Goal: Task Accomplishment & Management: Manage account settings

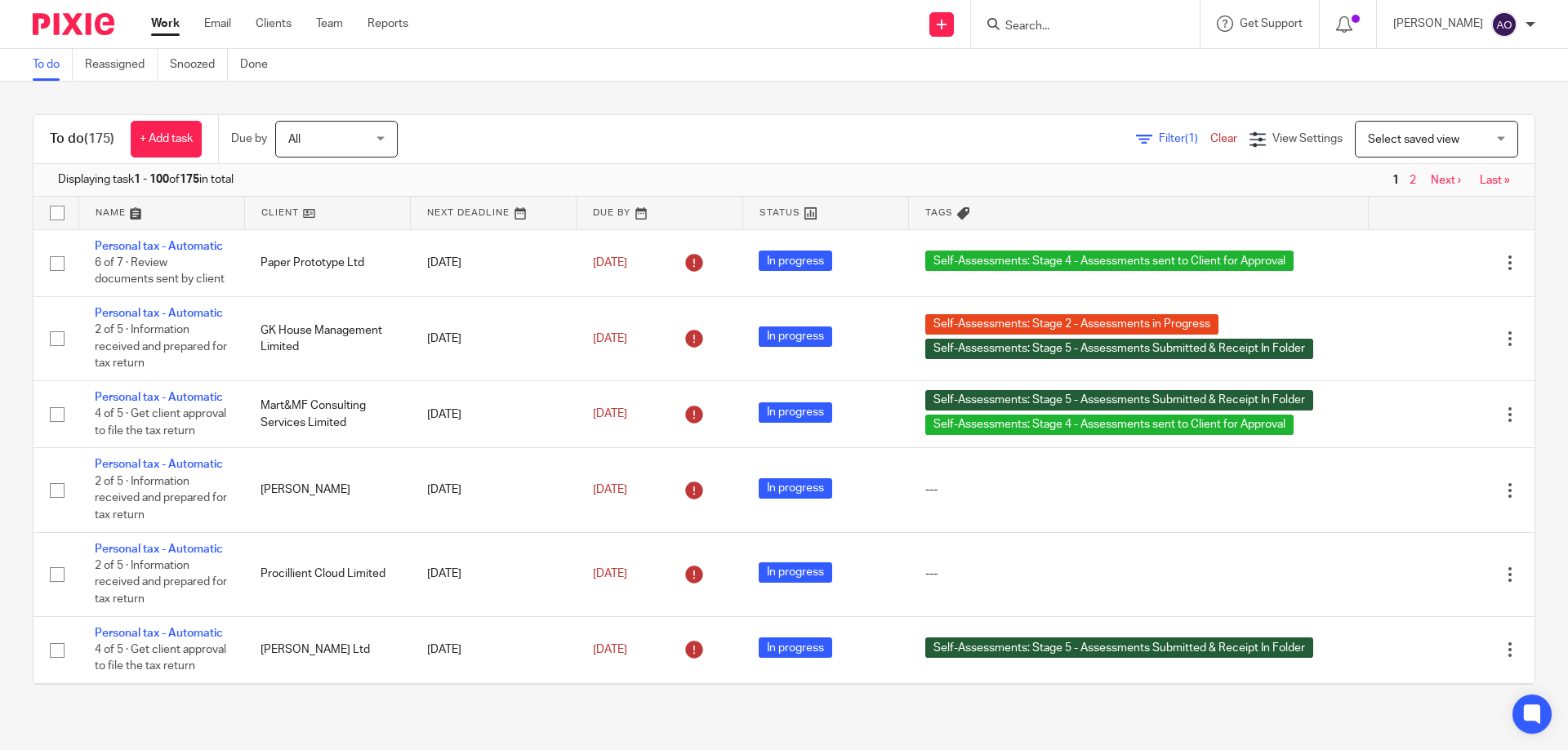
click at [1159, 140] on span "Filter (1)" at bounding box center [1184, 138] width 51 height 11
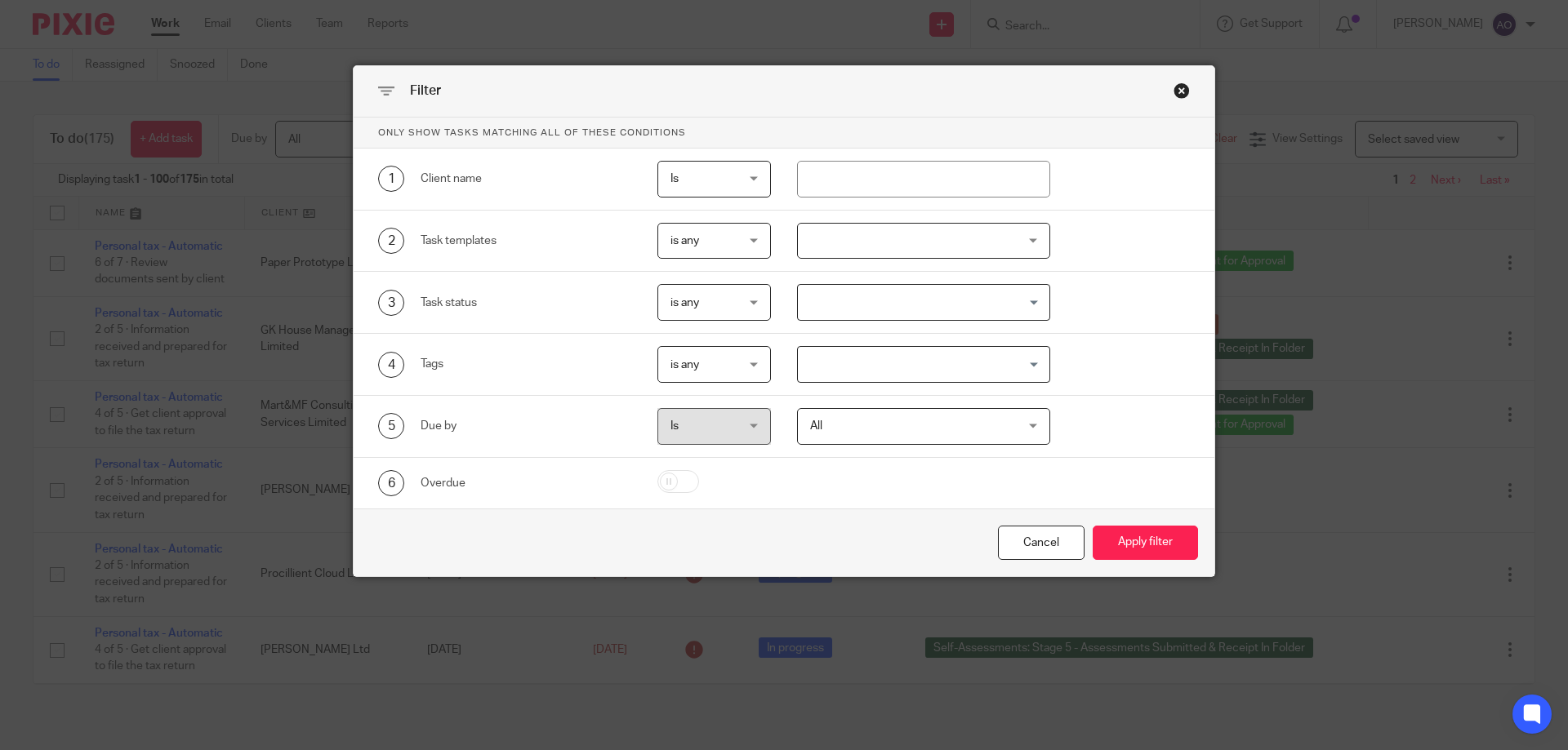
click at [1000, 232] on div at bounding box center [924, 242] width 254 height 37
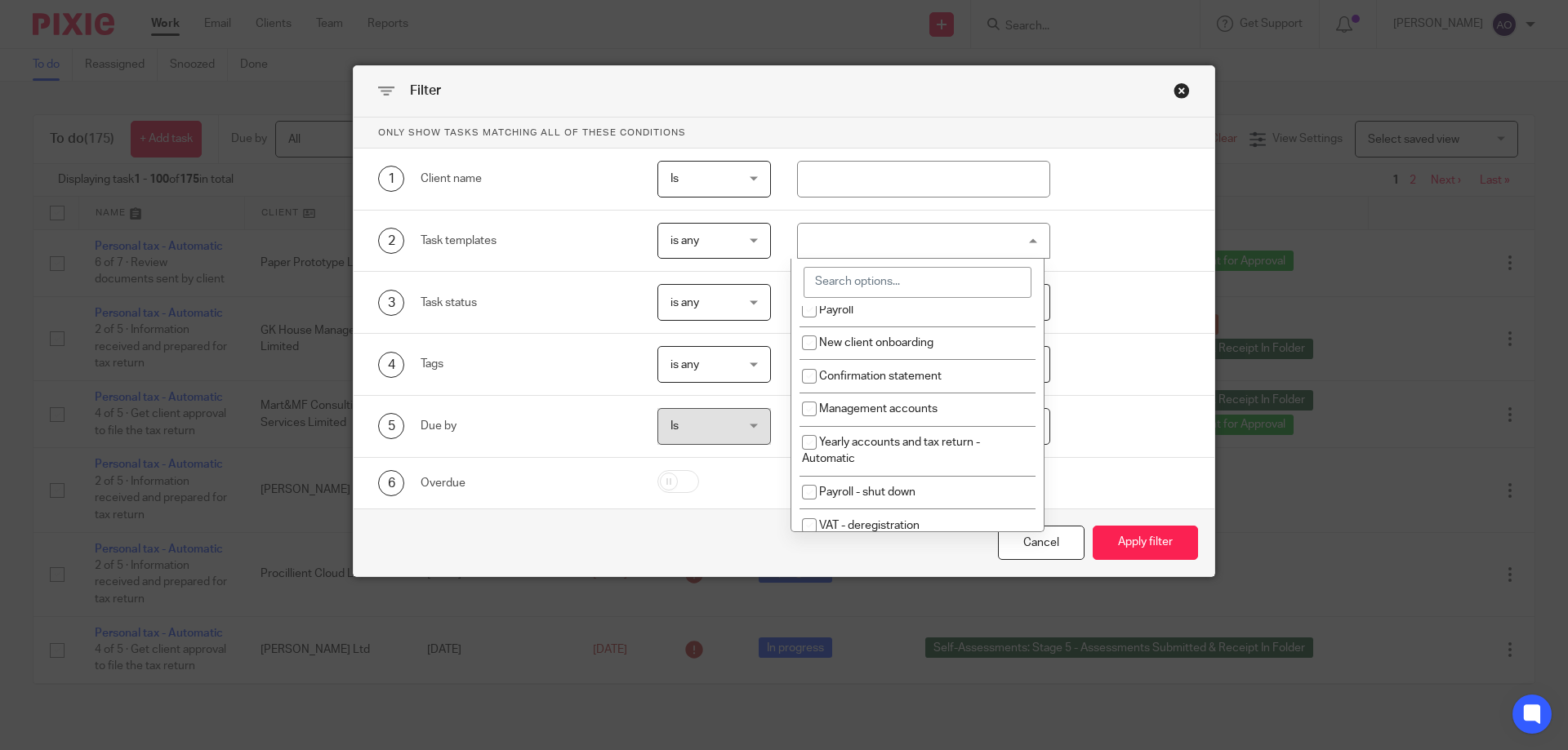
scroll to position [163, 0]
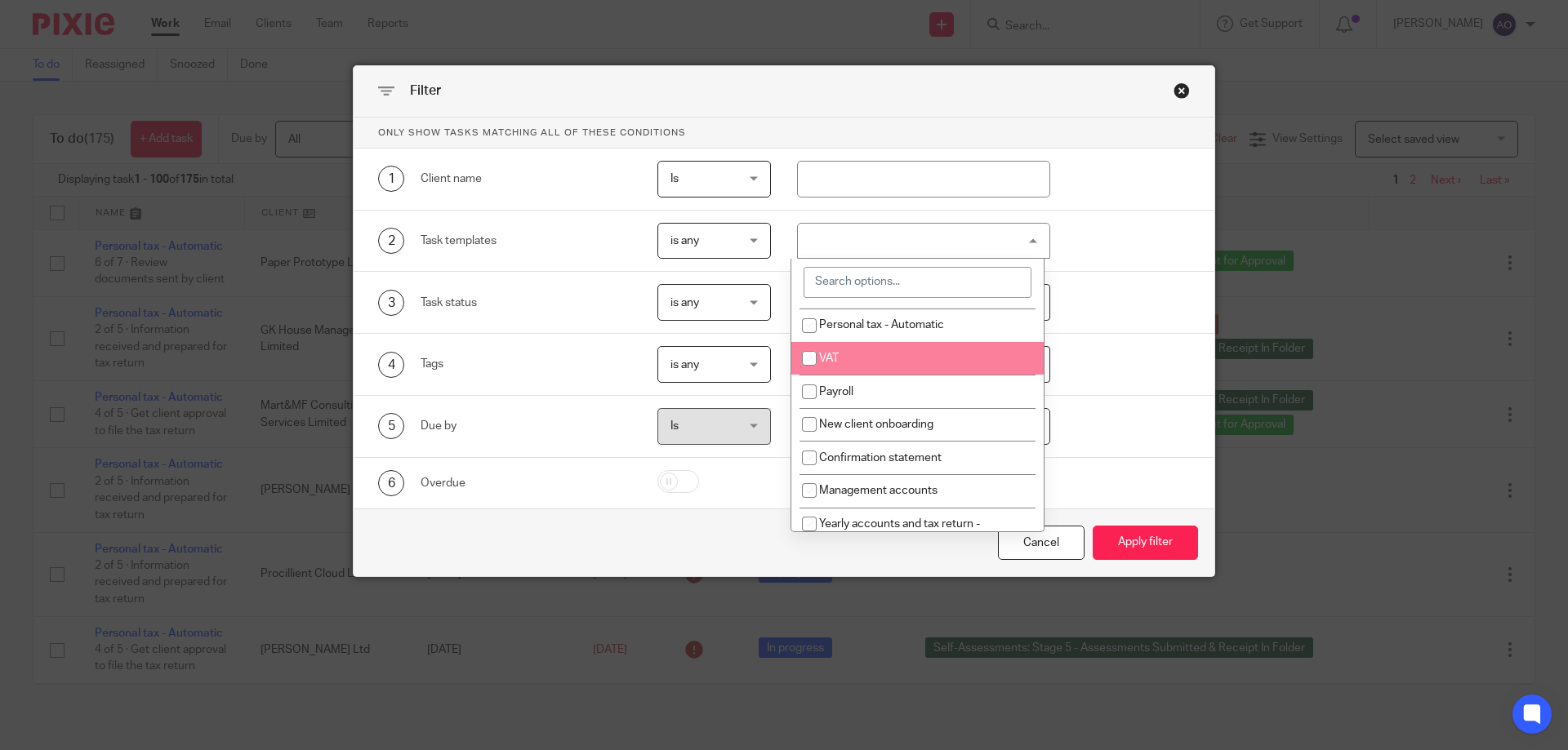
click at [807, 353] on input "checkbox" at bounding box center [809, 359] width 31 height 31
checkbox input "true"
click at [1141, 358] on div "4 Tags is any is any is any is all is none is_any Loading..." at bounding box center [771, 364] width 837 height 37
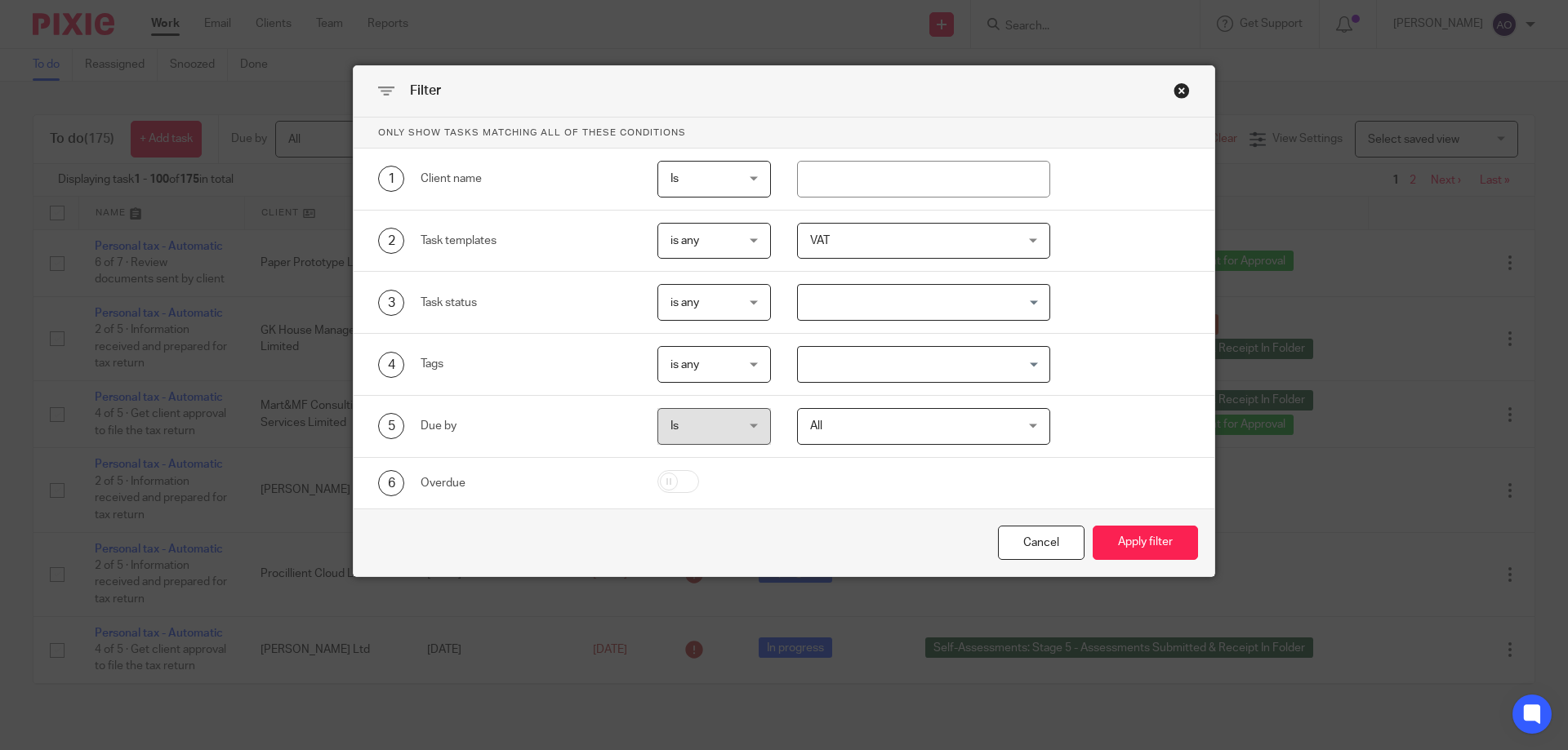
click at [1027, 419] on div "All All" at bounding box center [924, 427] width 254 height 37
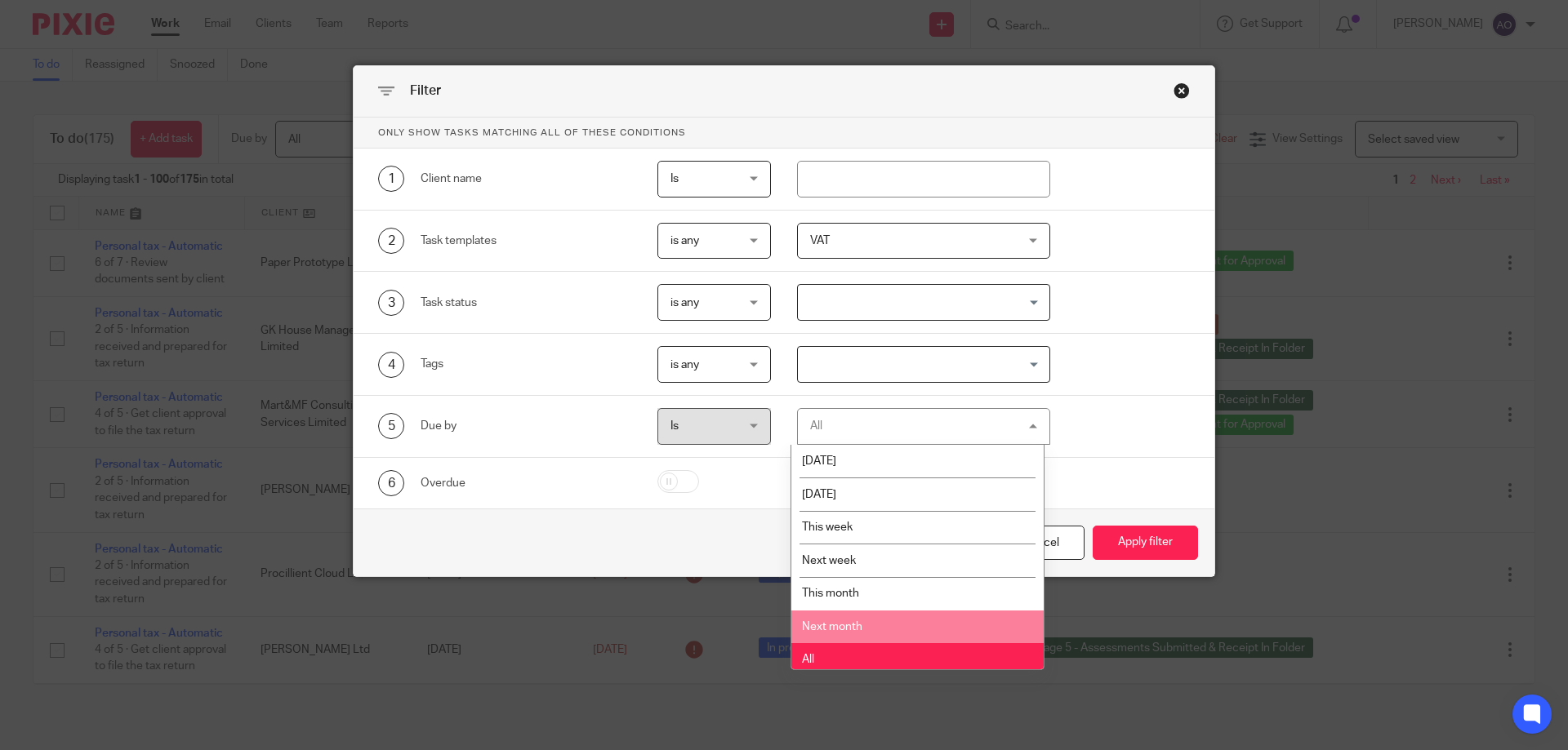
click at [854, 614] on li "Next month" at bounding box center [917, 627] width 252 height 34
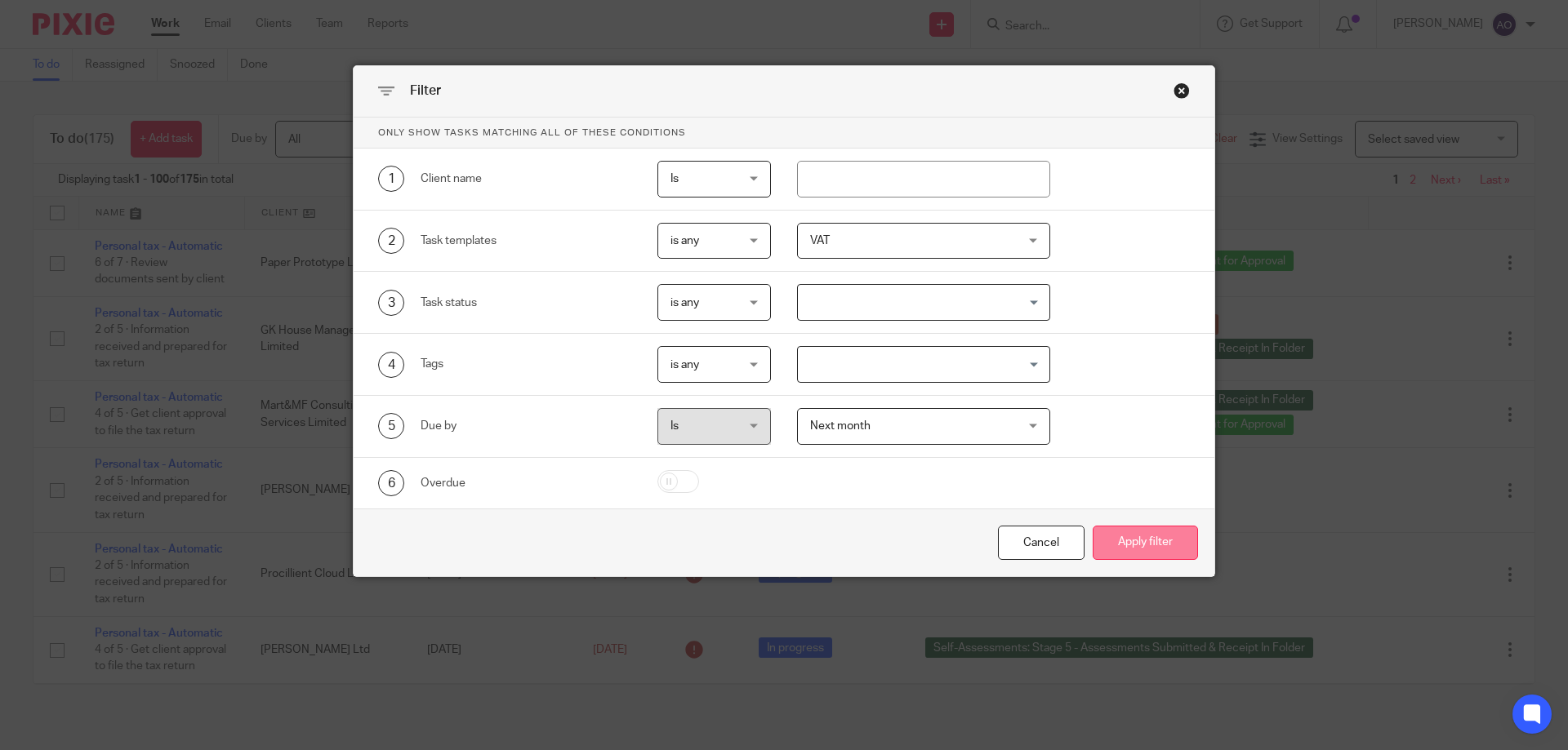
click at [1138, 548] on button "Apply filter" at bounding box center [1145, 543] width 105 height 35
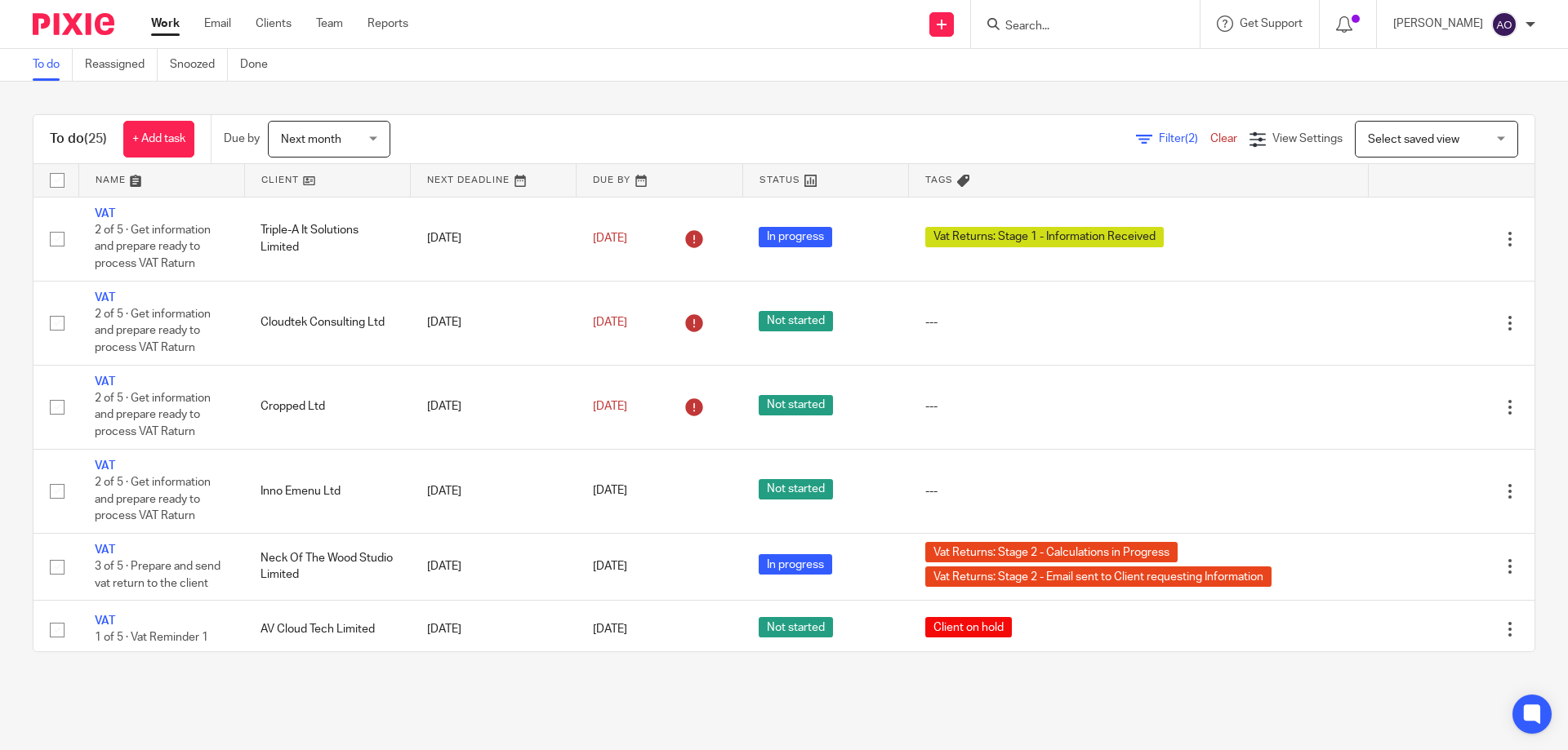
click at [1159, 137] on span "Filter (2)" at bounding box center [1184, 138] width 51 height 11
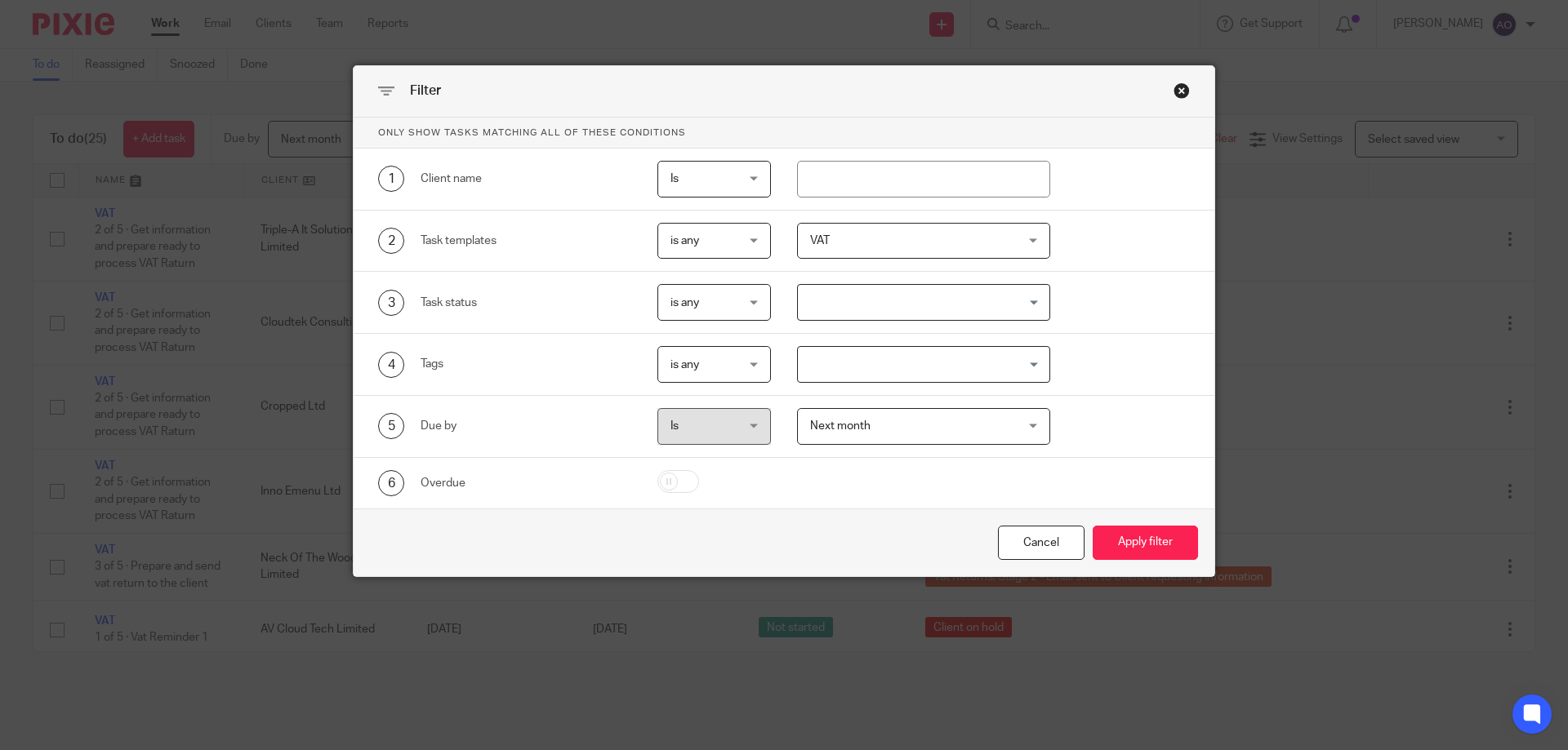
click at [1029, 239] on div "VAT" at bounding box center [924, 242] width 254 height 37
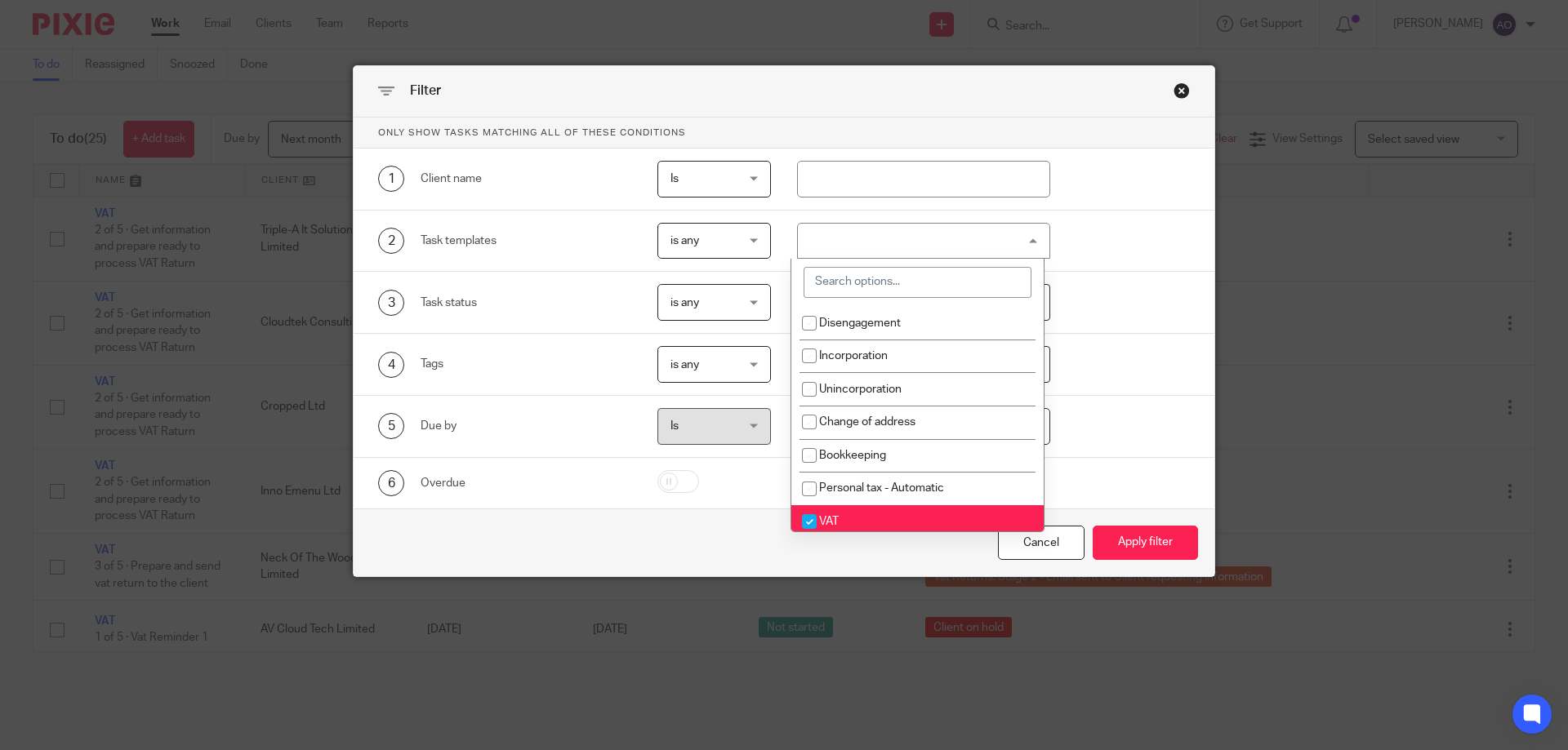
click at [814, 519] on input "checkbox" at bounding box center [809, 522] width 31 height 31
checkbox input "false"
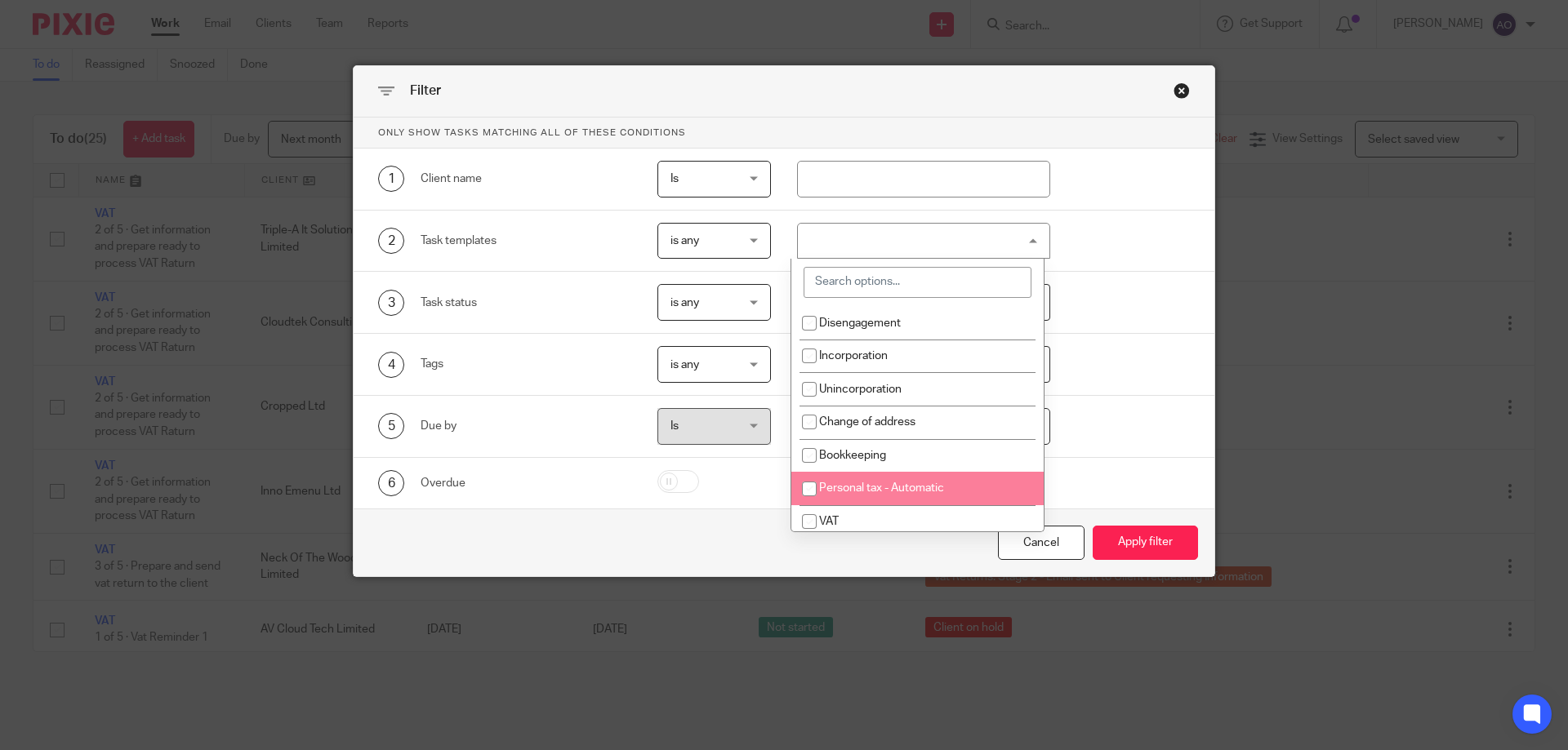
click at [809, 494] on input "checkbox" at bounding box center [809, 489] width 31 height 31
checkbox input "true"
click at [1096, 453] on div "5 Due by Is Is Is is Next month Next month Today Tomorrow This week Next week T…" at bounding box center [784, 427] width 860 height 62
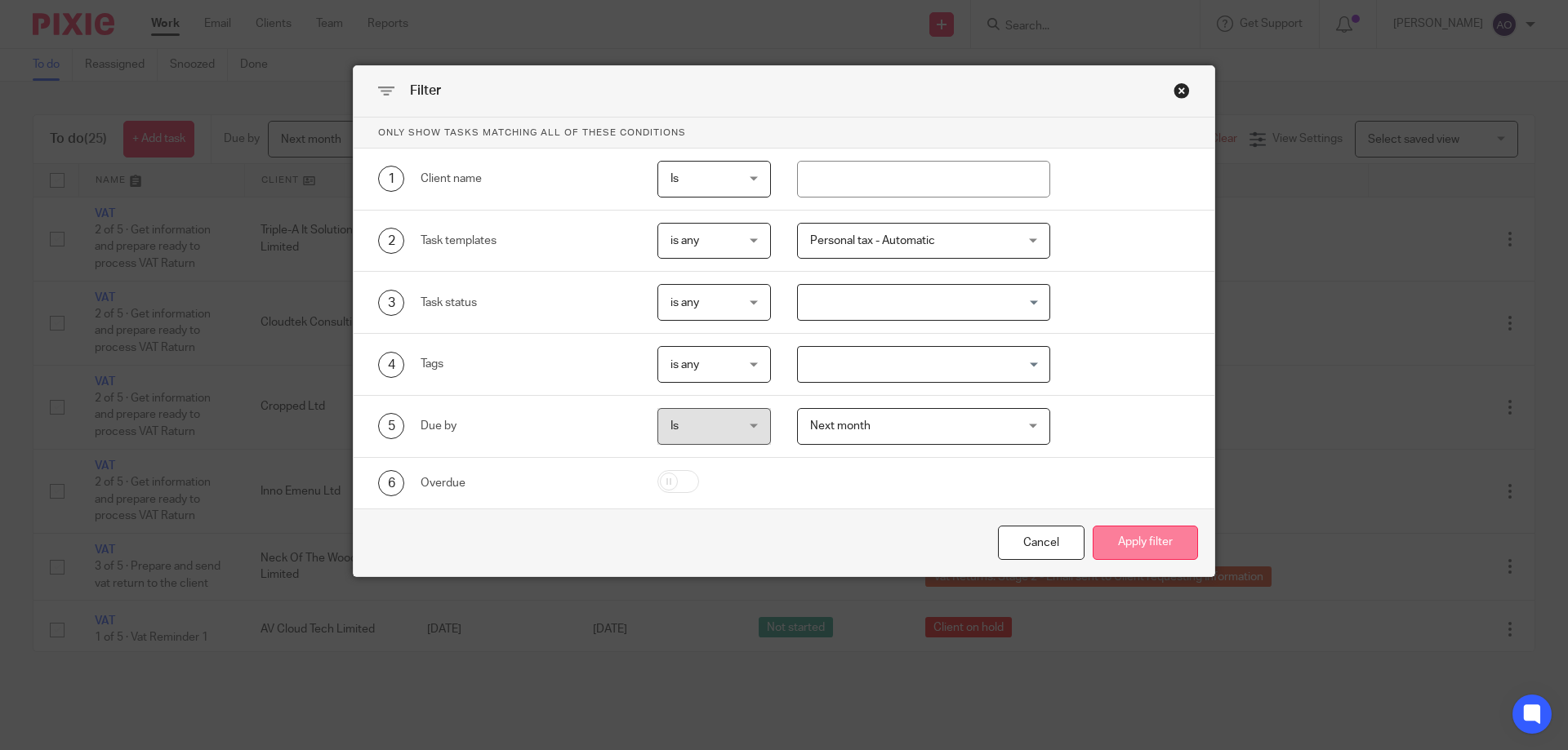
click at [1107, 538] on button "Apply filter" at bounding box center [1145, 543] width 105 height 35
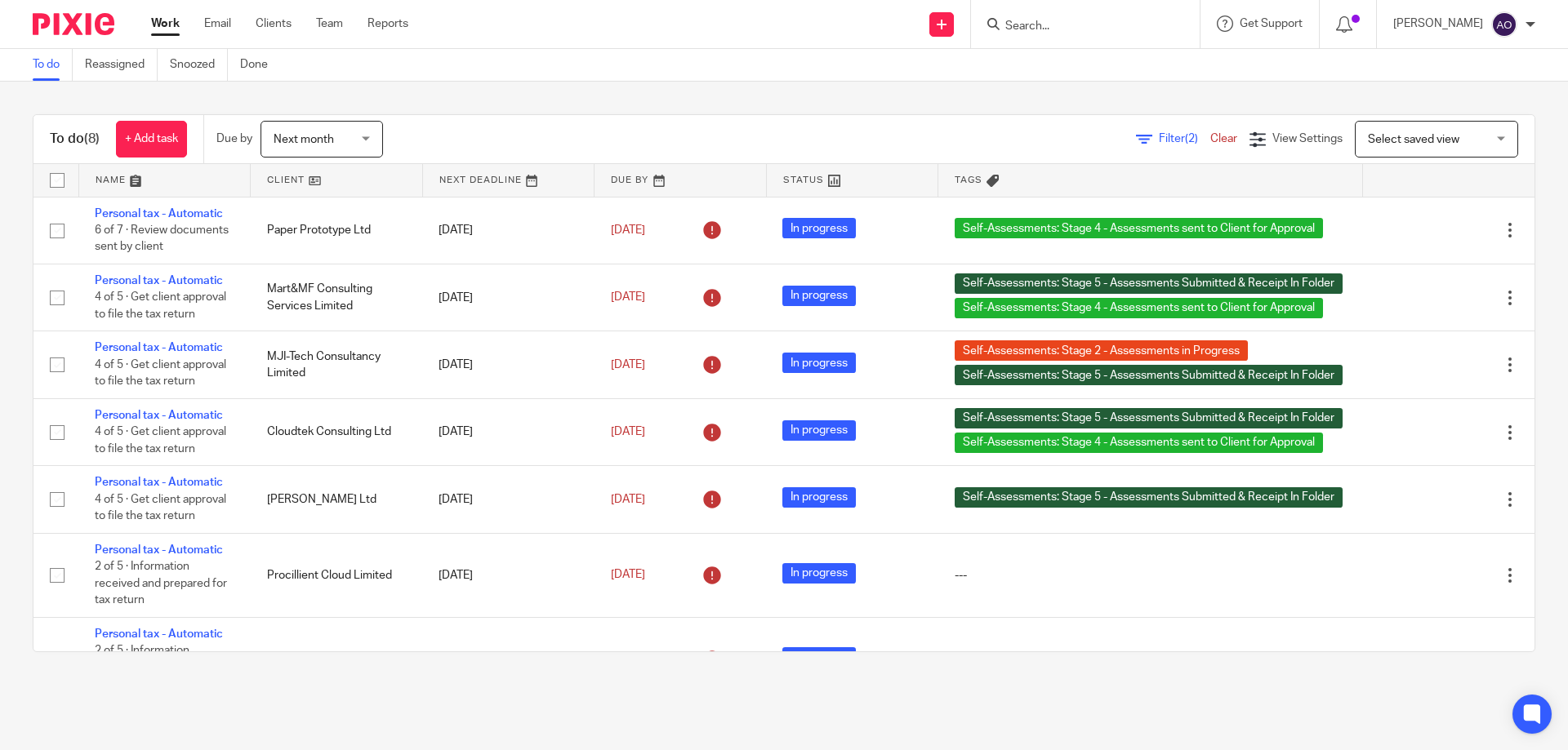
click at [1159, 133] on span "Filter (2)" at bounding box center [1184, 138] width 51 height 11
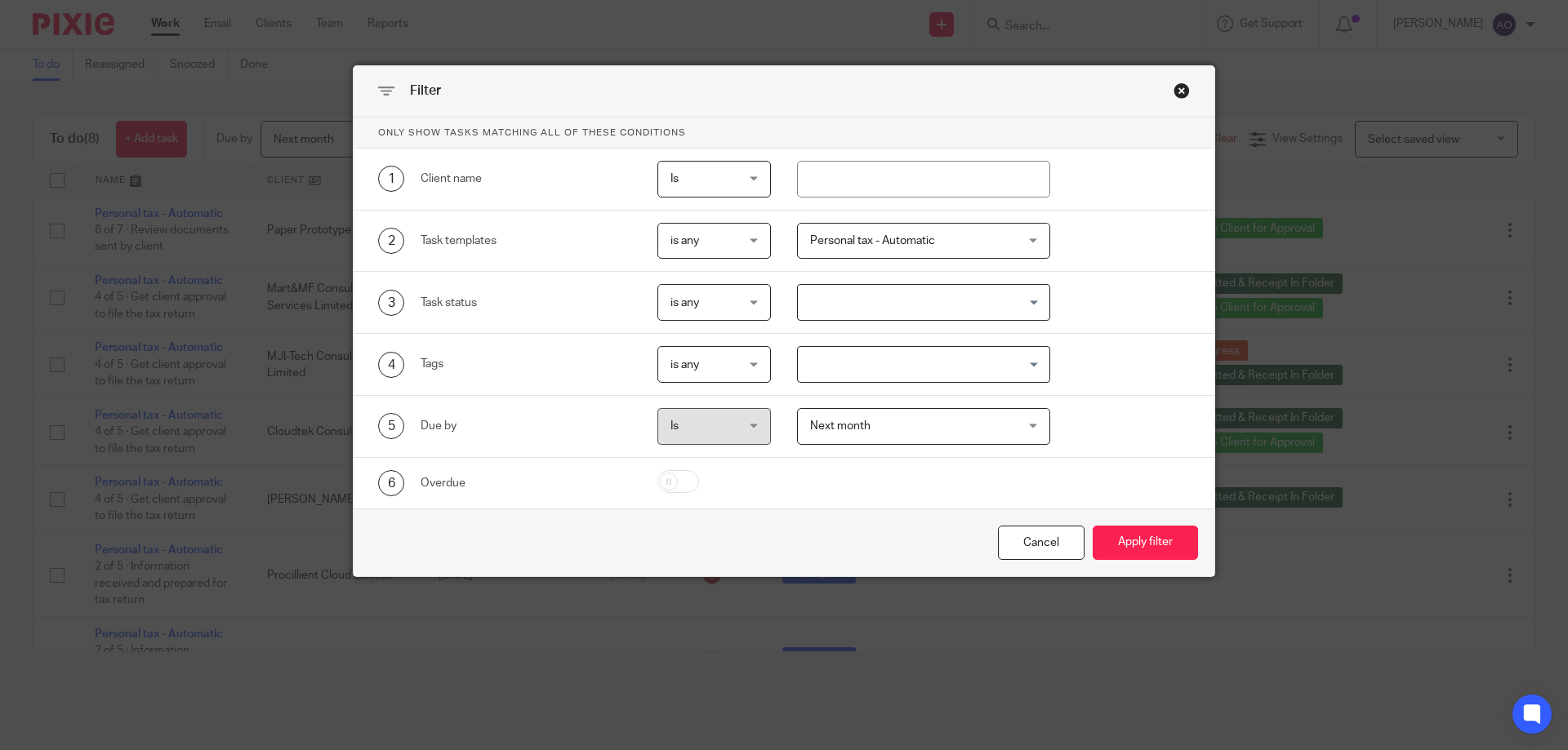
click at [1013, 420] on div "Next month Next month" at bounding box center [924, 427] width 254 height 37
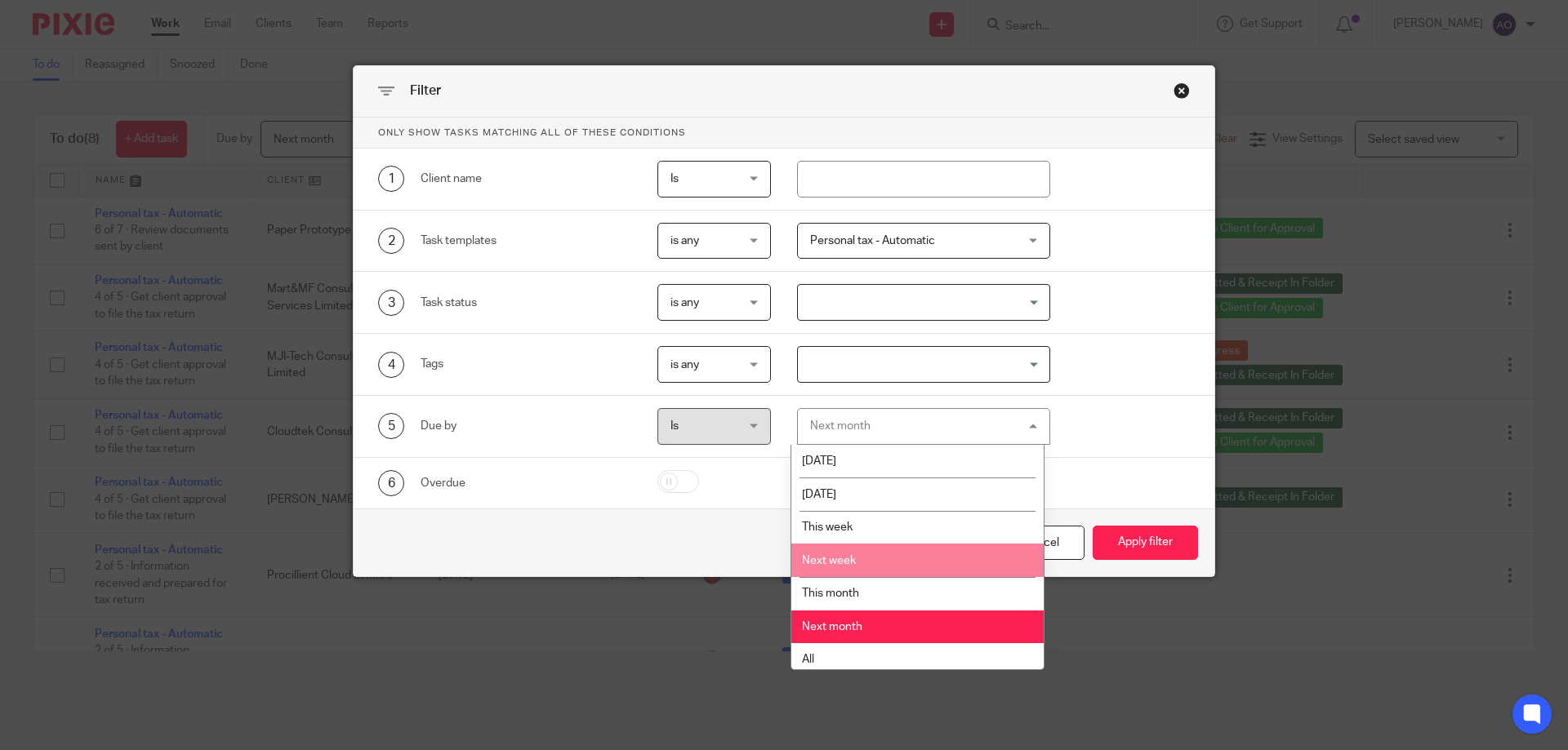
scroll to position [7, 0]
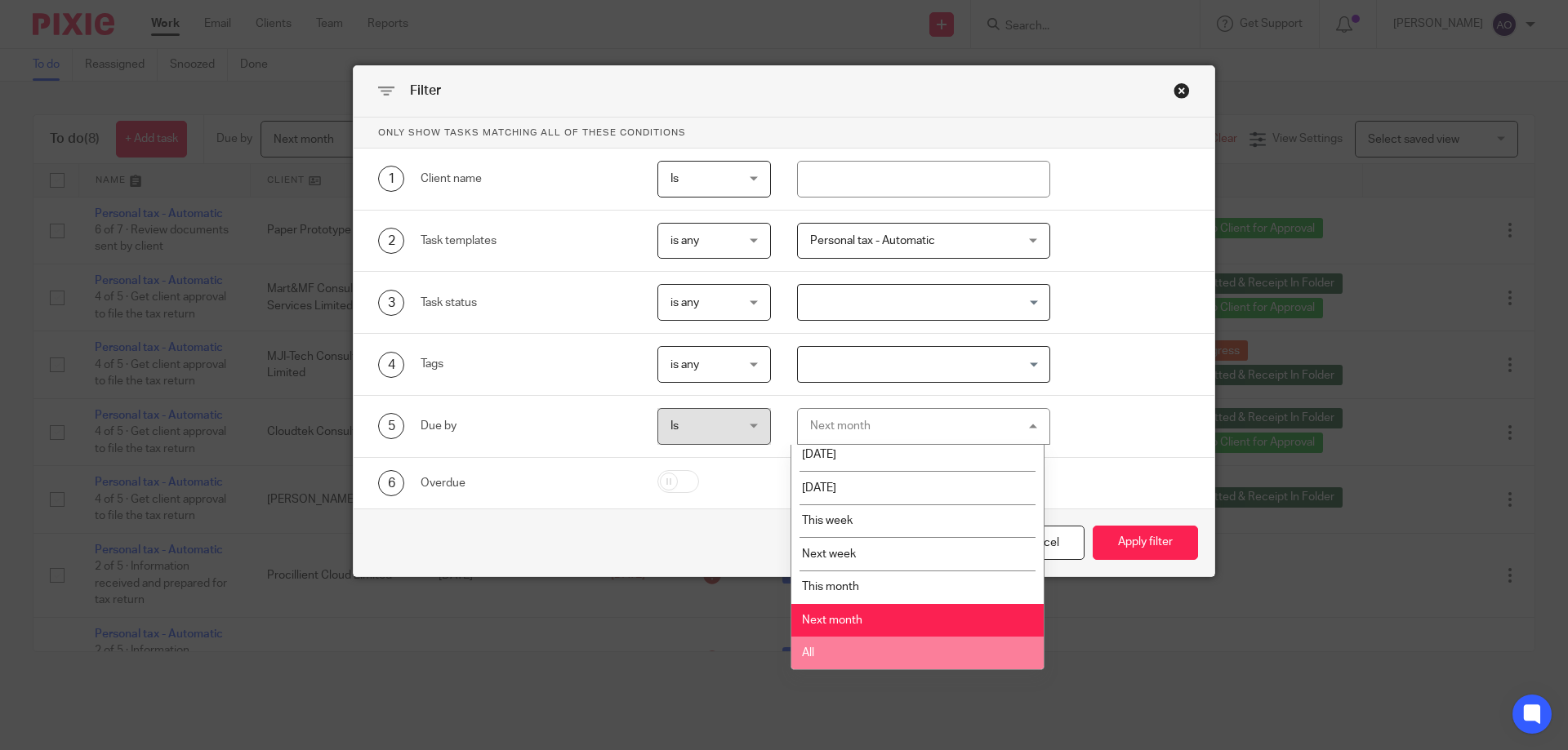
click at [838, 645] on li "All" at bounding box center [917, 654] width 252 height 34
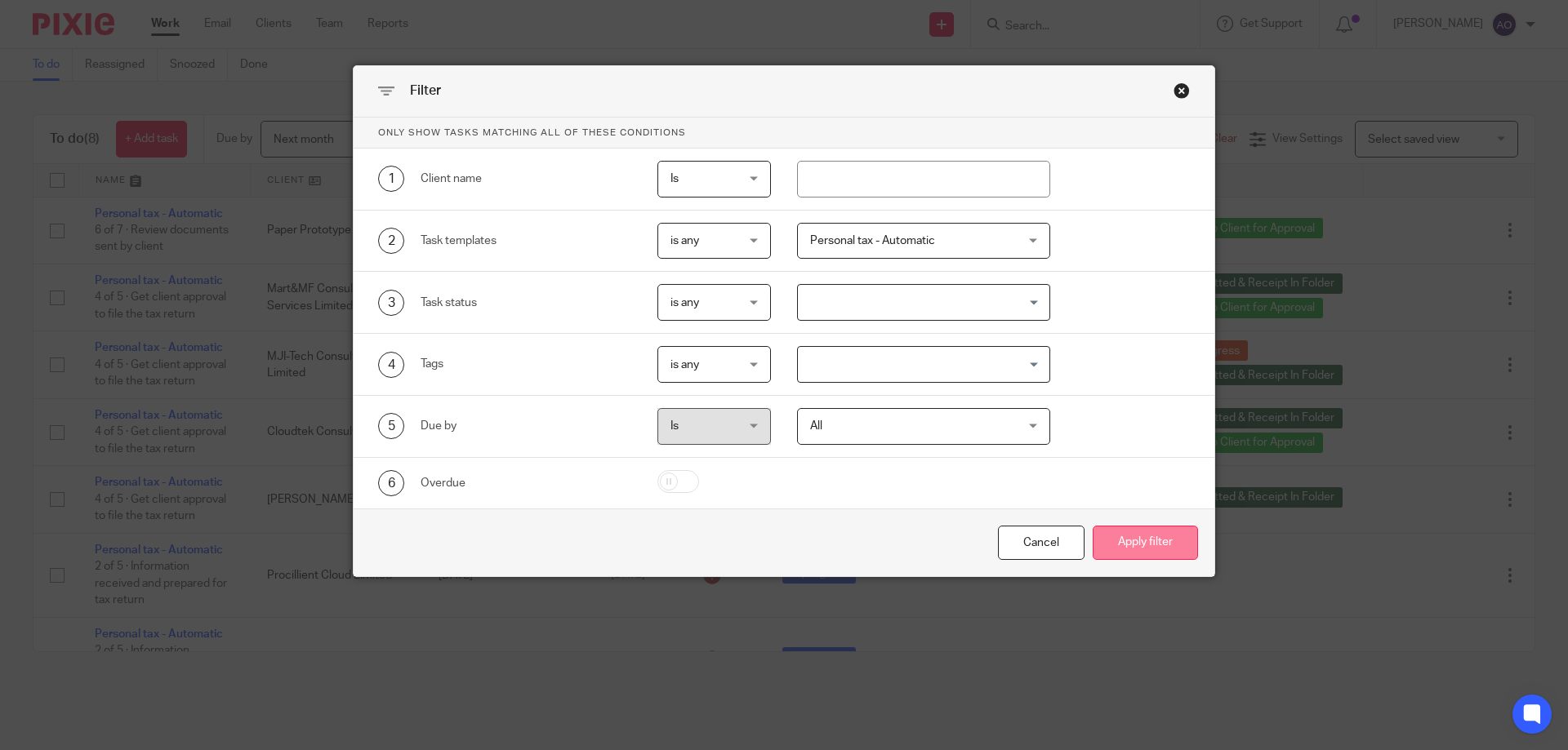
click at [1116, 541] on button "Apply filter" at bounding box center [1145, 543] width 105 height 35
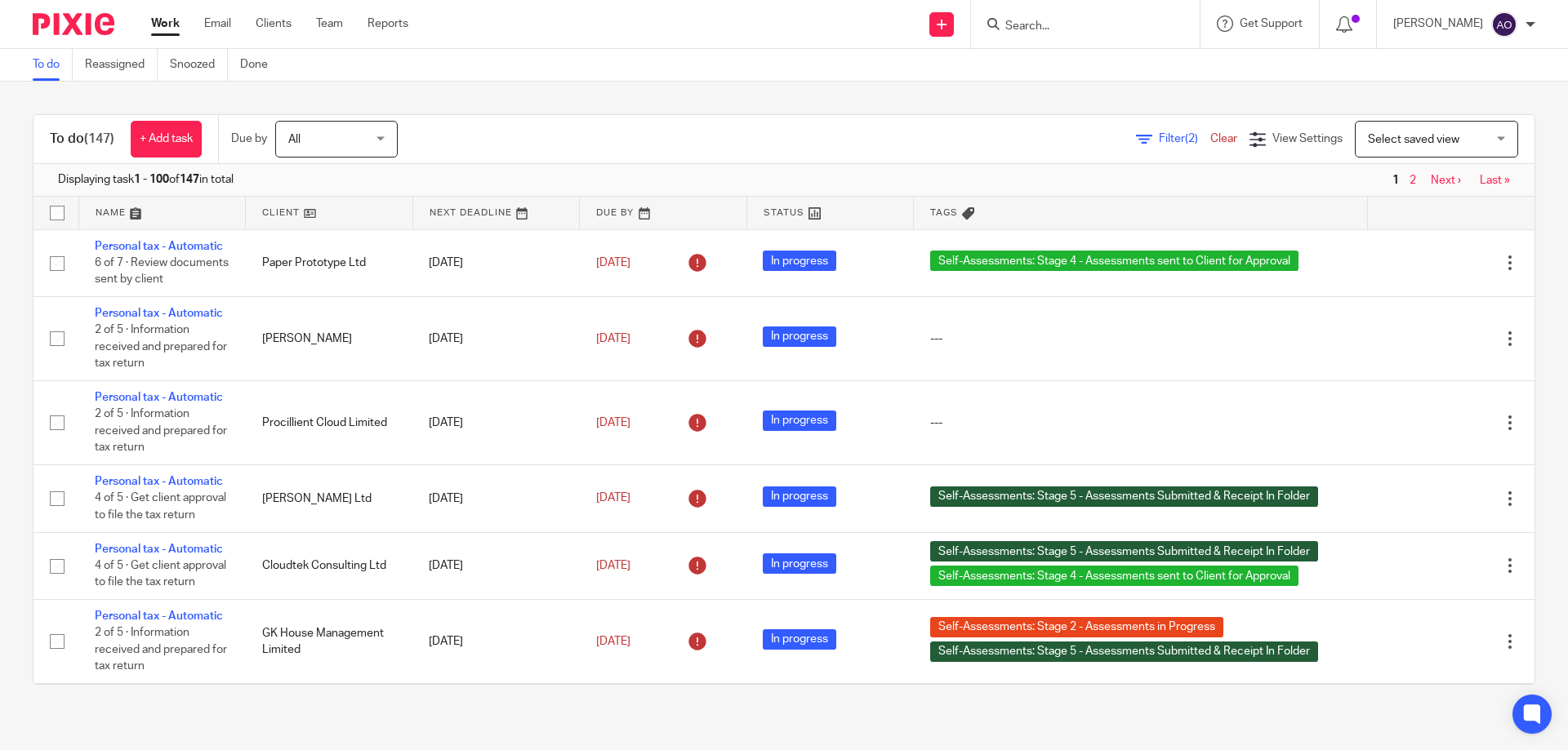
click at [304, 215] on link at bounding box center [329, 213] width 167 height 33
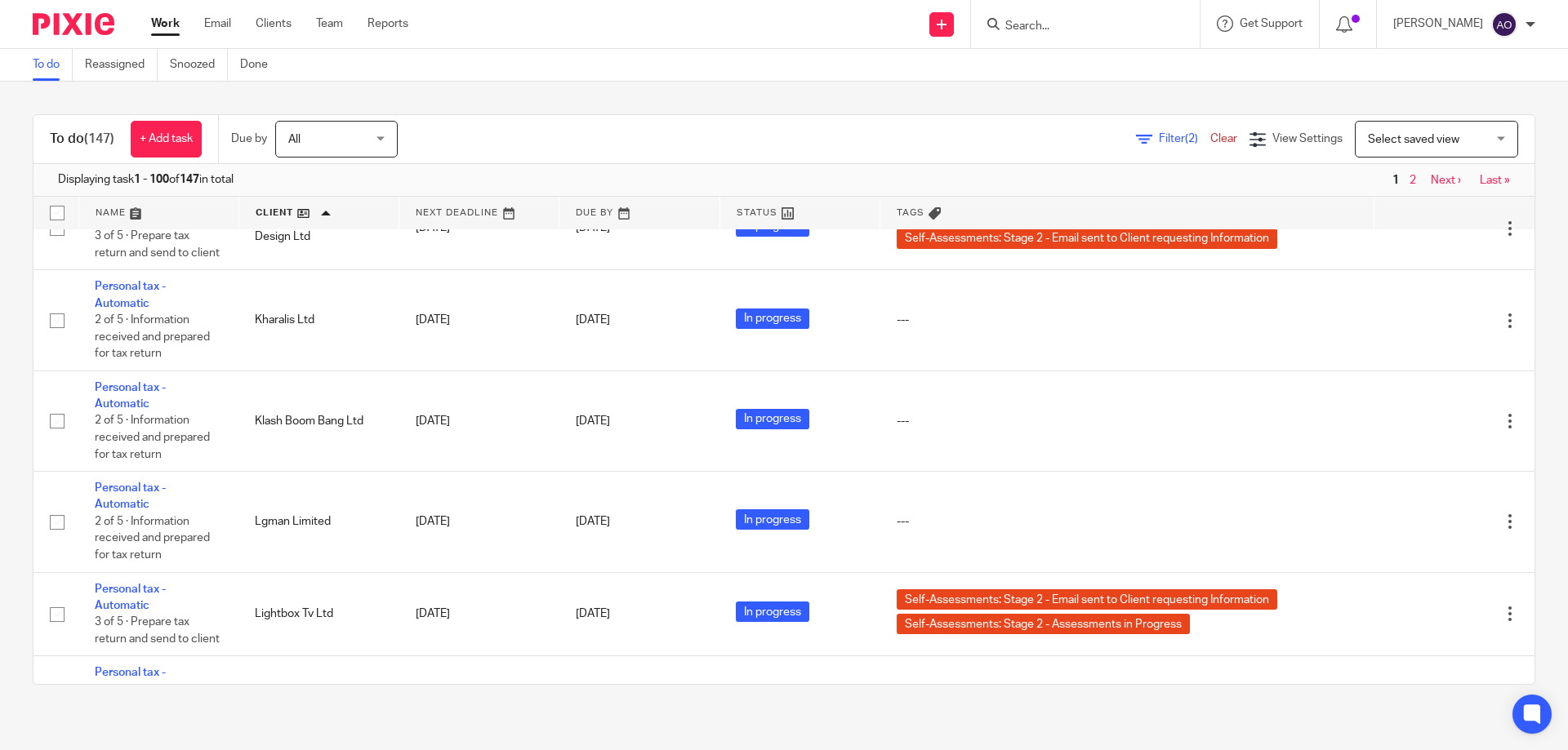
scroll to position [6695, 0]
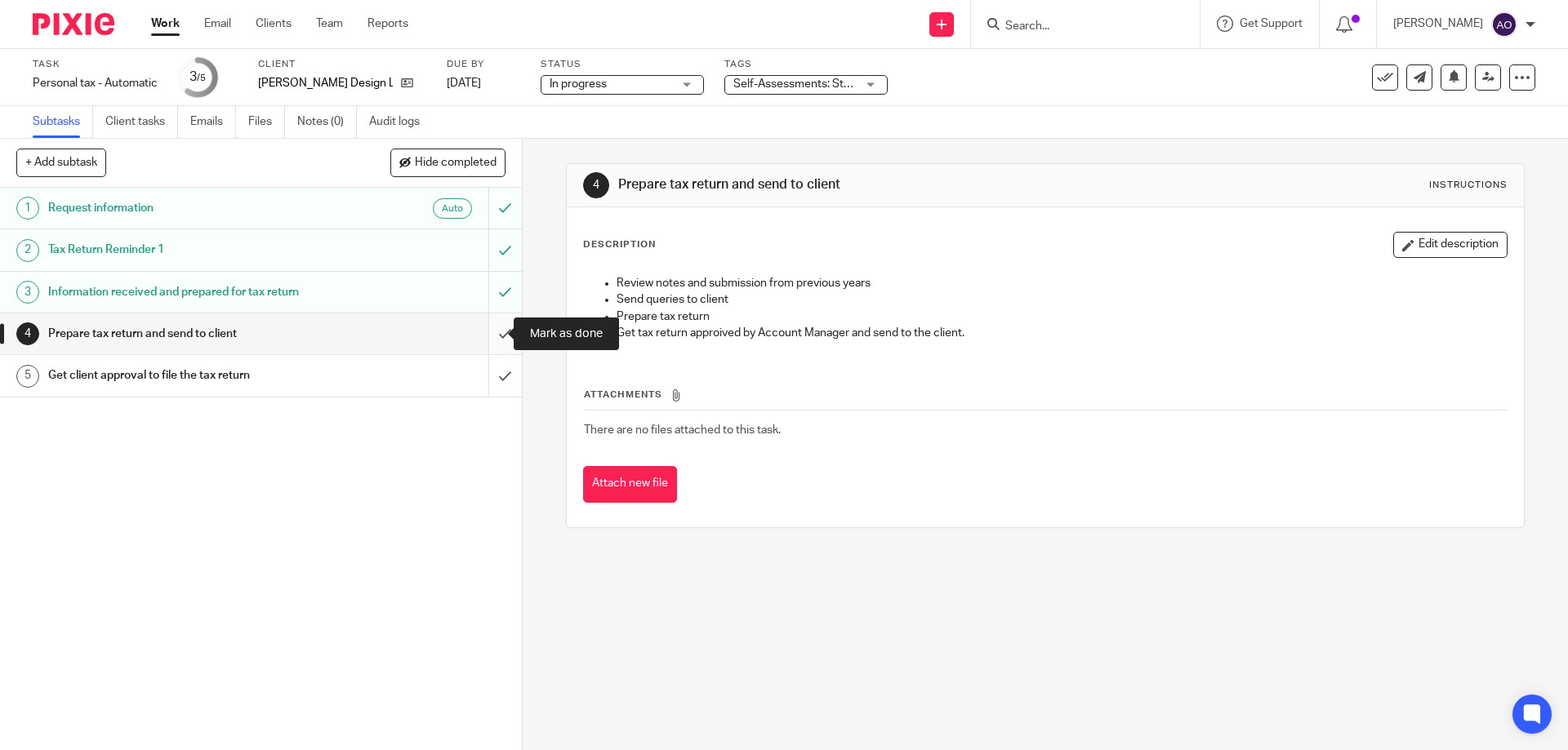
click at [488, 330] on input "submit" at bounding box center [261, 334] width 522 height 41
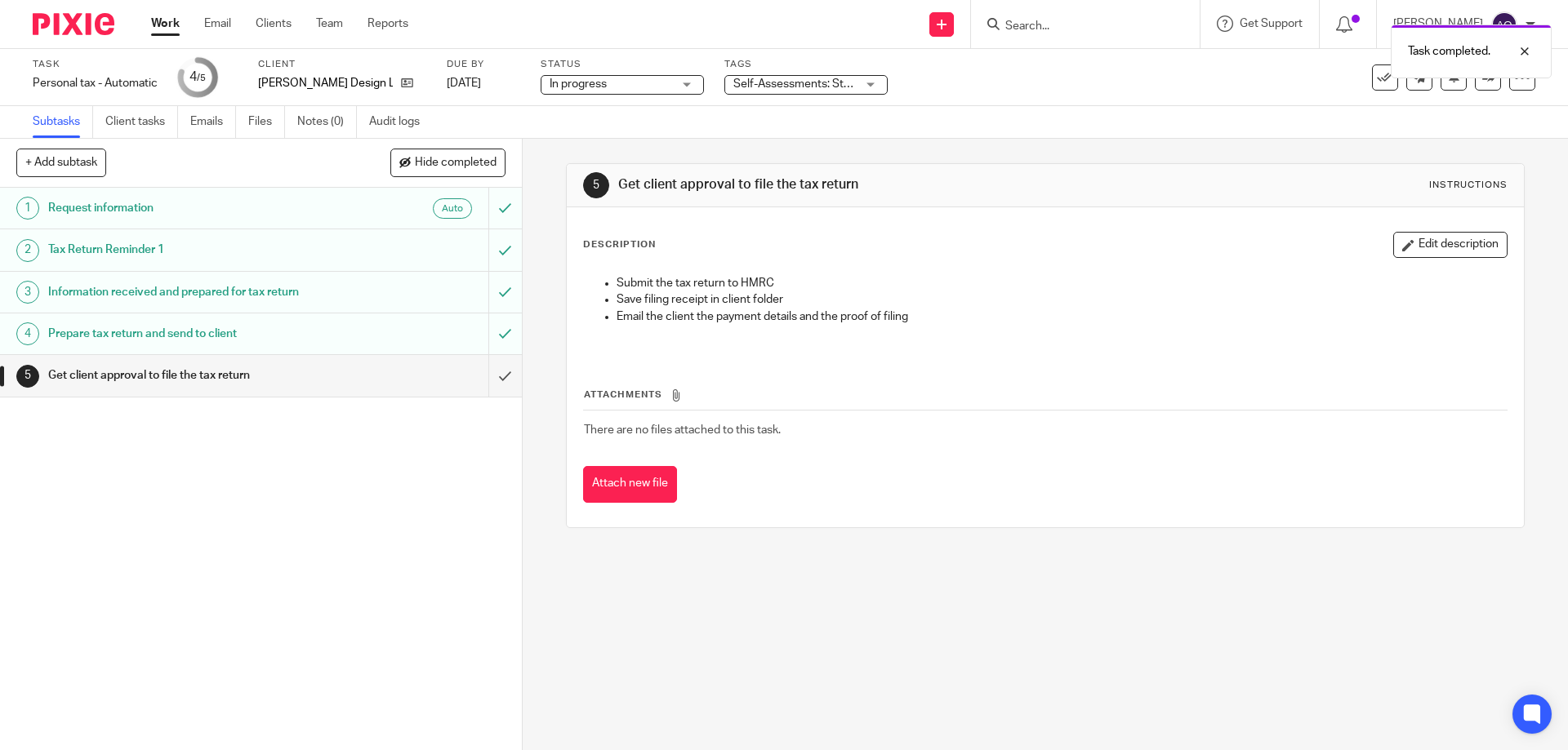
click at [867, 83] on div "Self-Assessments: Stage 2 - Assessments in Progress + 1" at bounding box center [806, 84] width 163 height 20
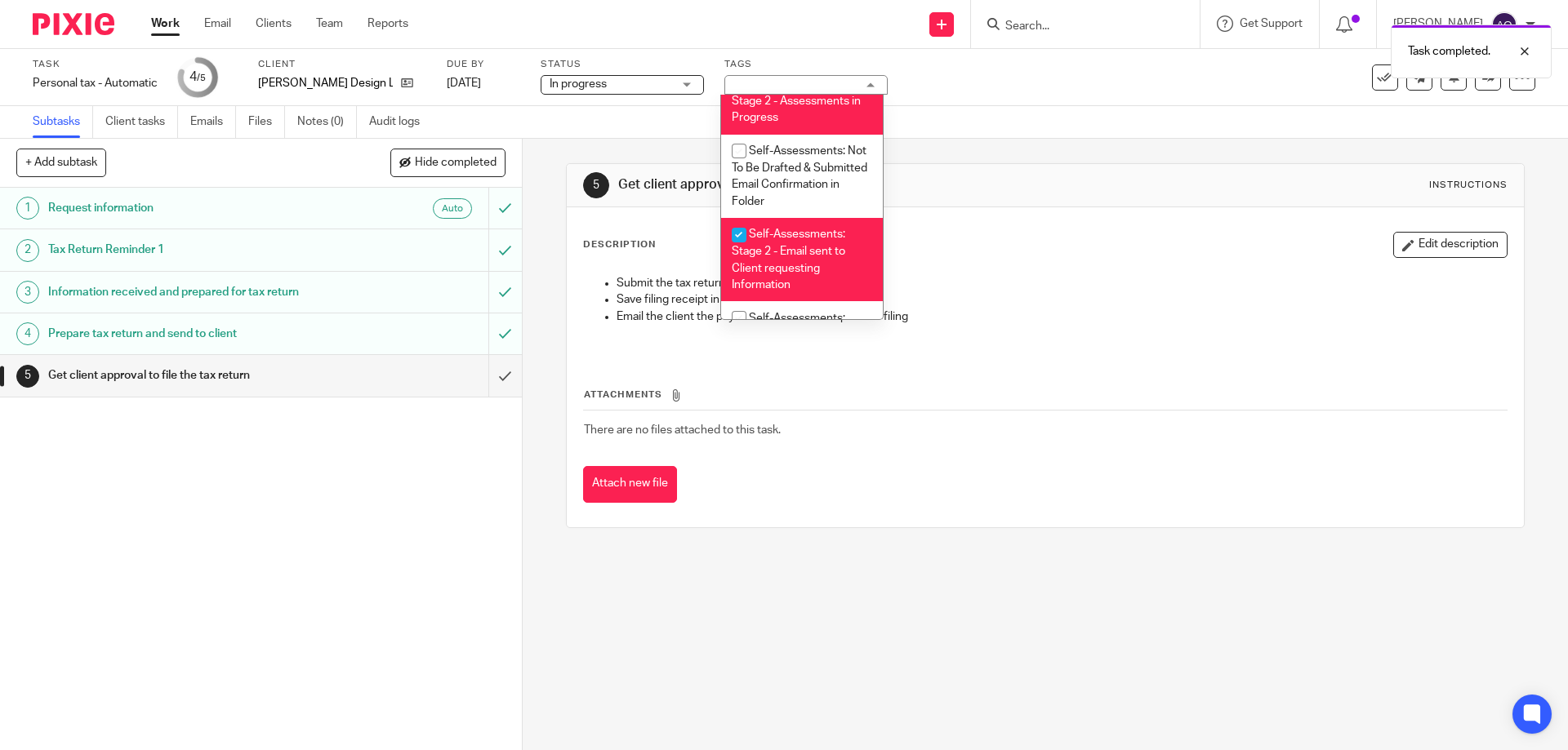
scroll to position [327, 0]
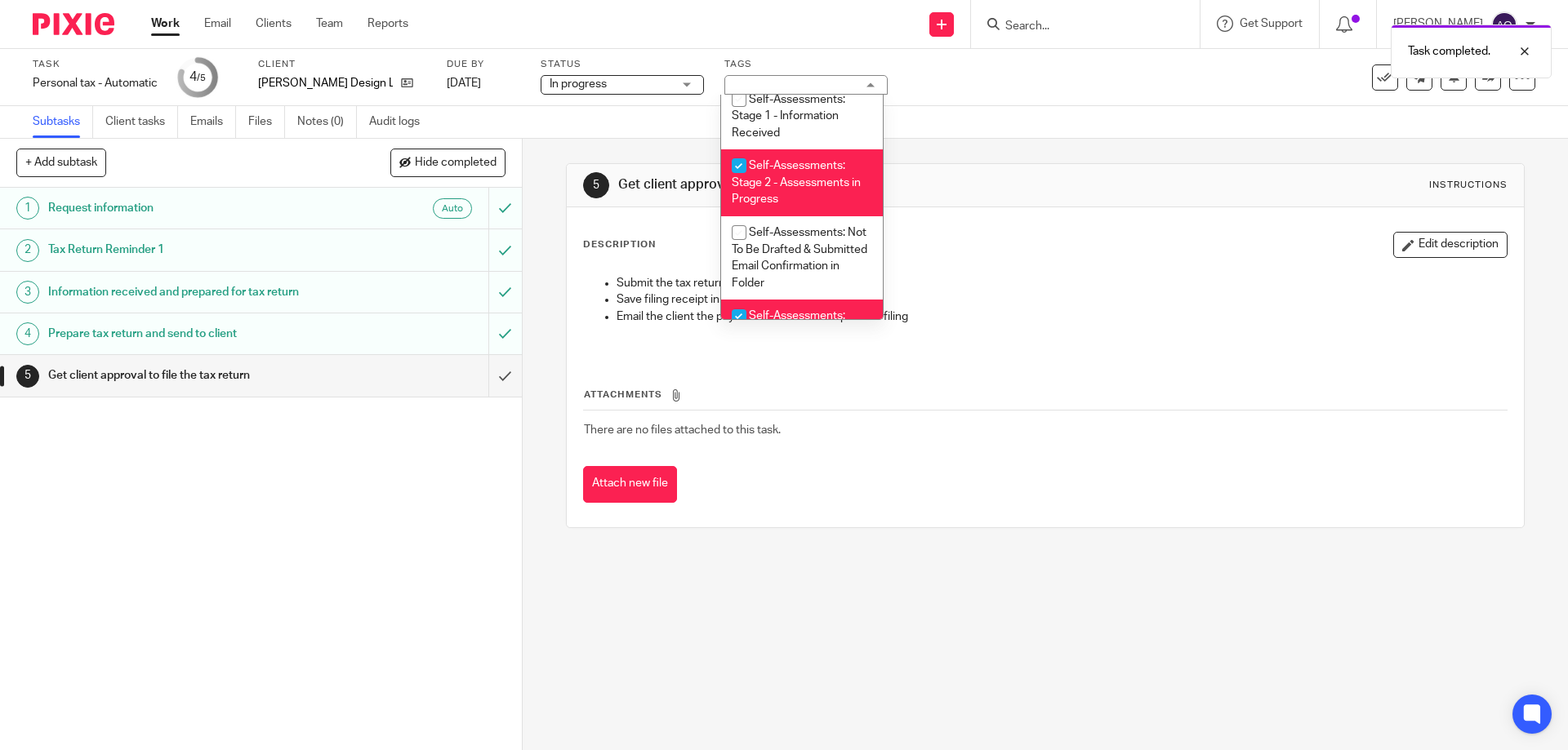
click at [739, 163] on input "checkbox" at bounding box center [739, 166] width 31 height 31
checkbox input "false"
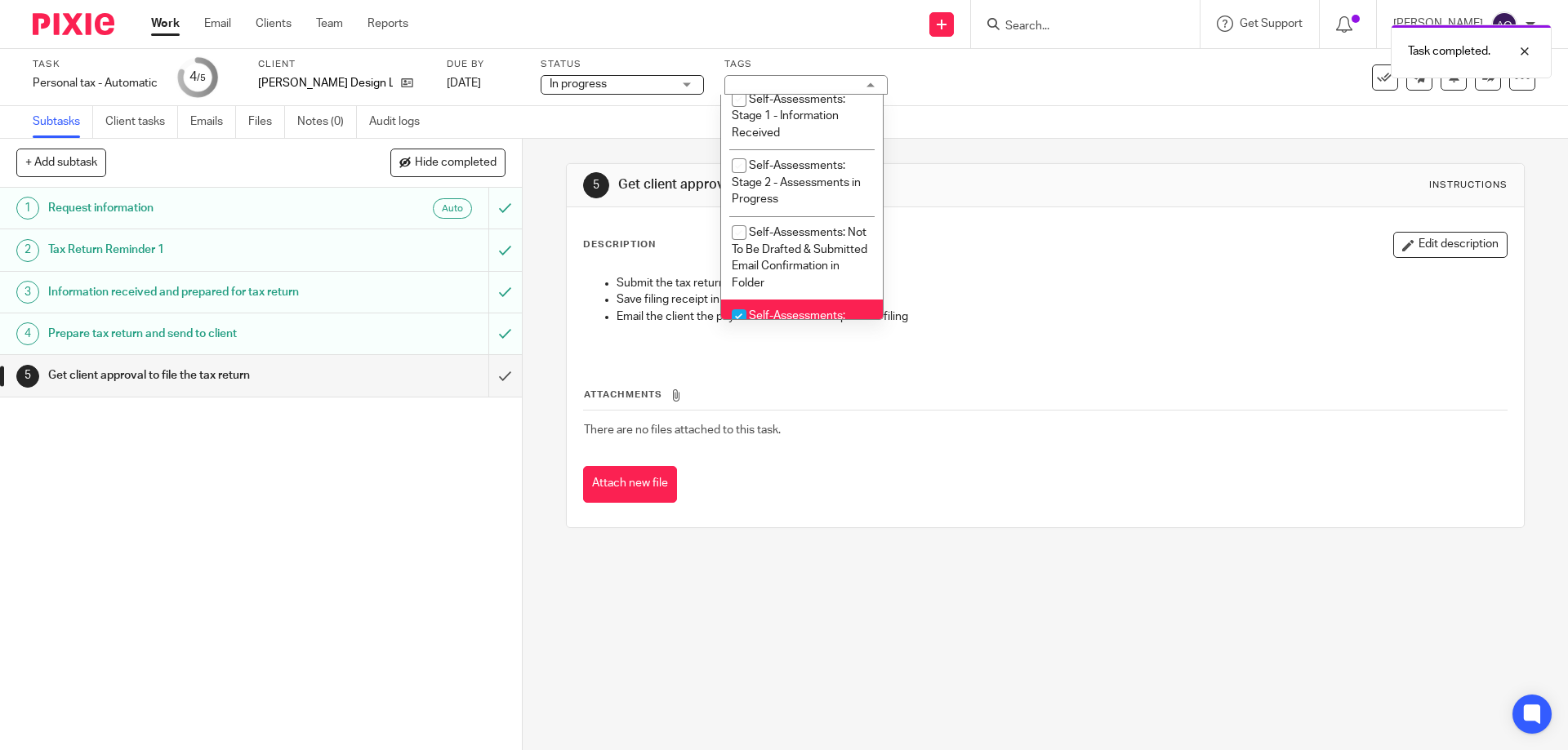
scroll to position [408, 0]
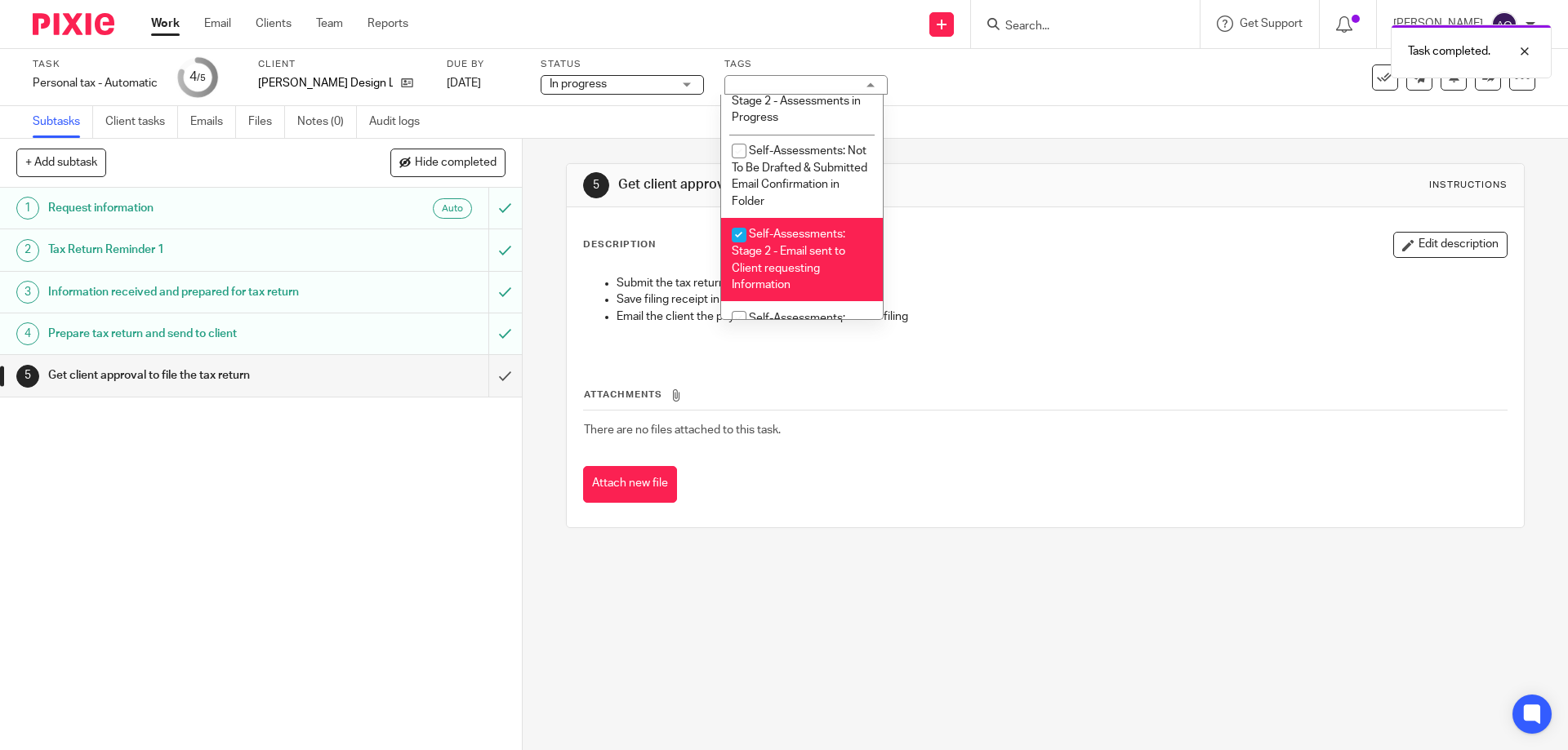
click at [732, 240] on input "checkbox" at bounding box center [739, 236] width 31 height 31
checkbox input "false"
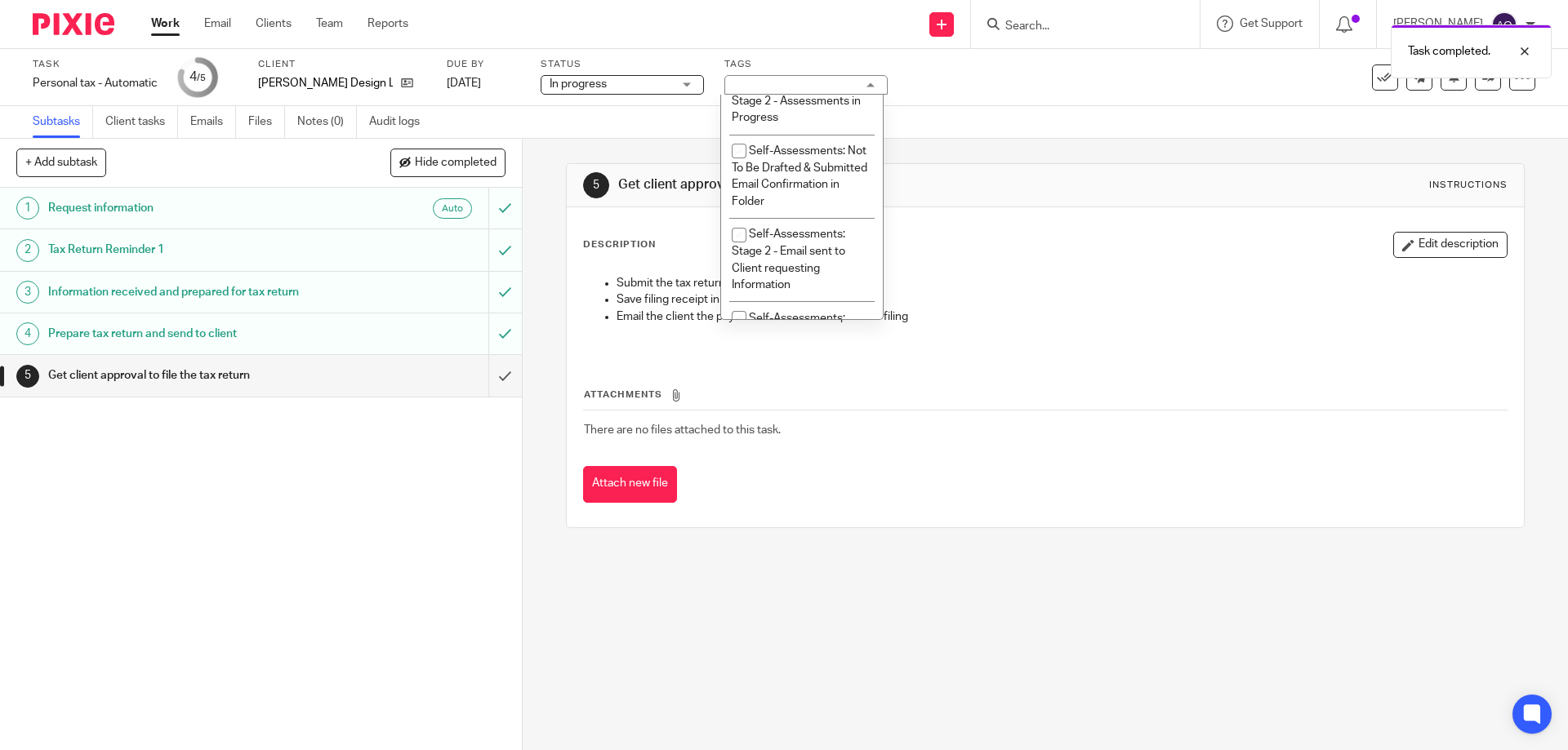
scroll to position [490, 0]
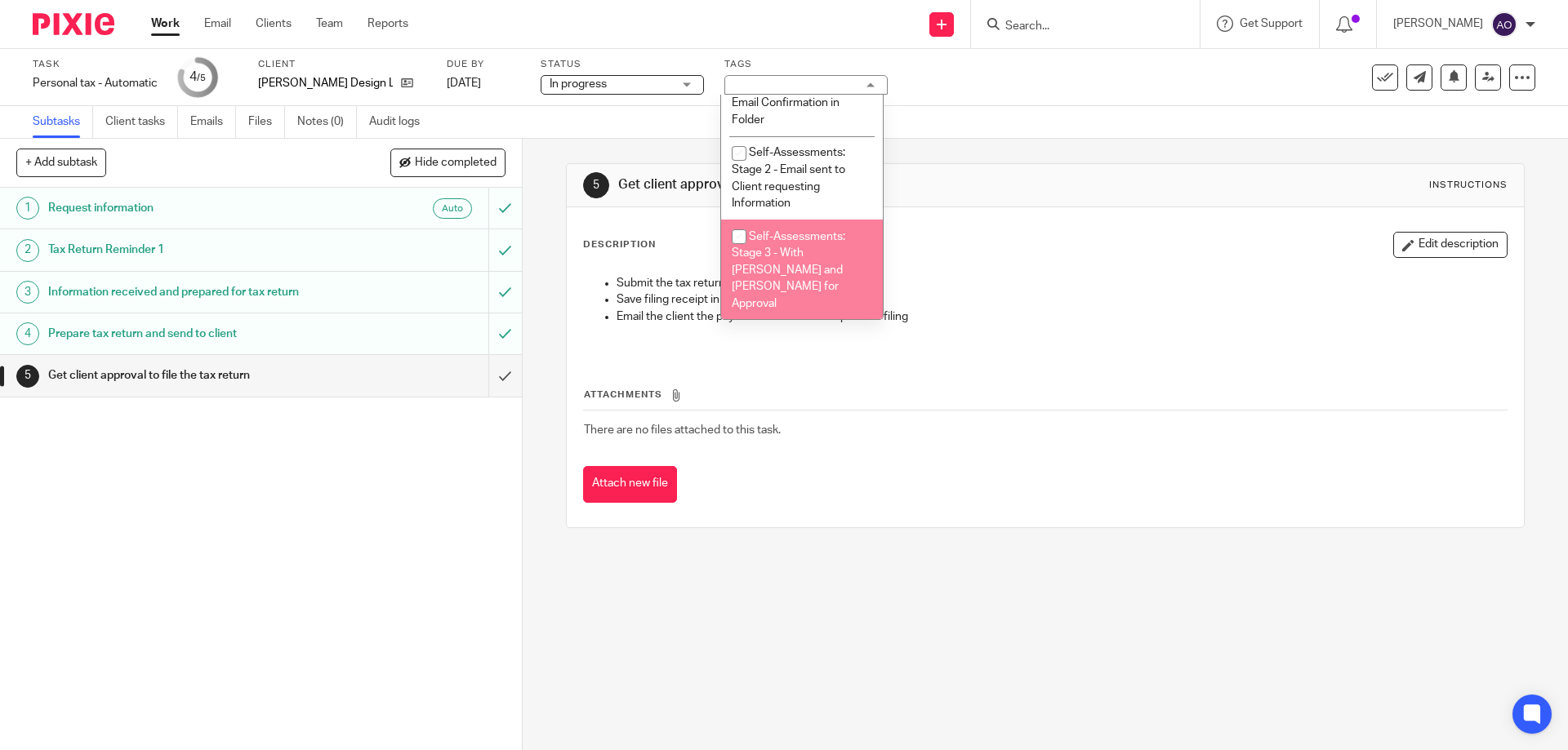
click at [740, 236] on input "checkbox" at bounding box center [739, 237] width 31 height 31
checkbox input "true"
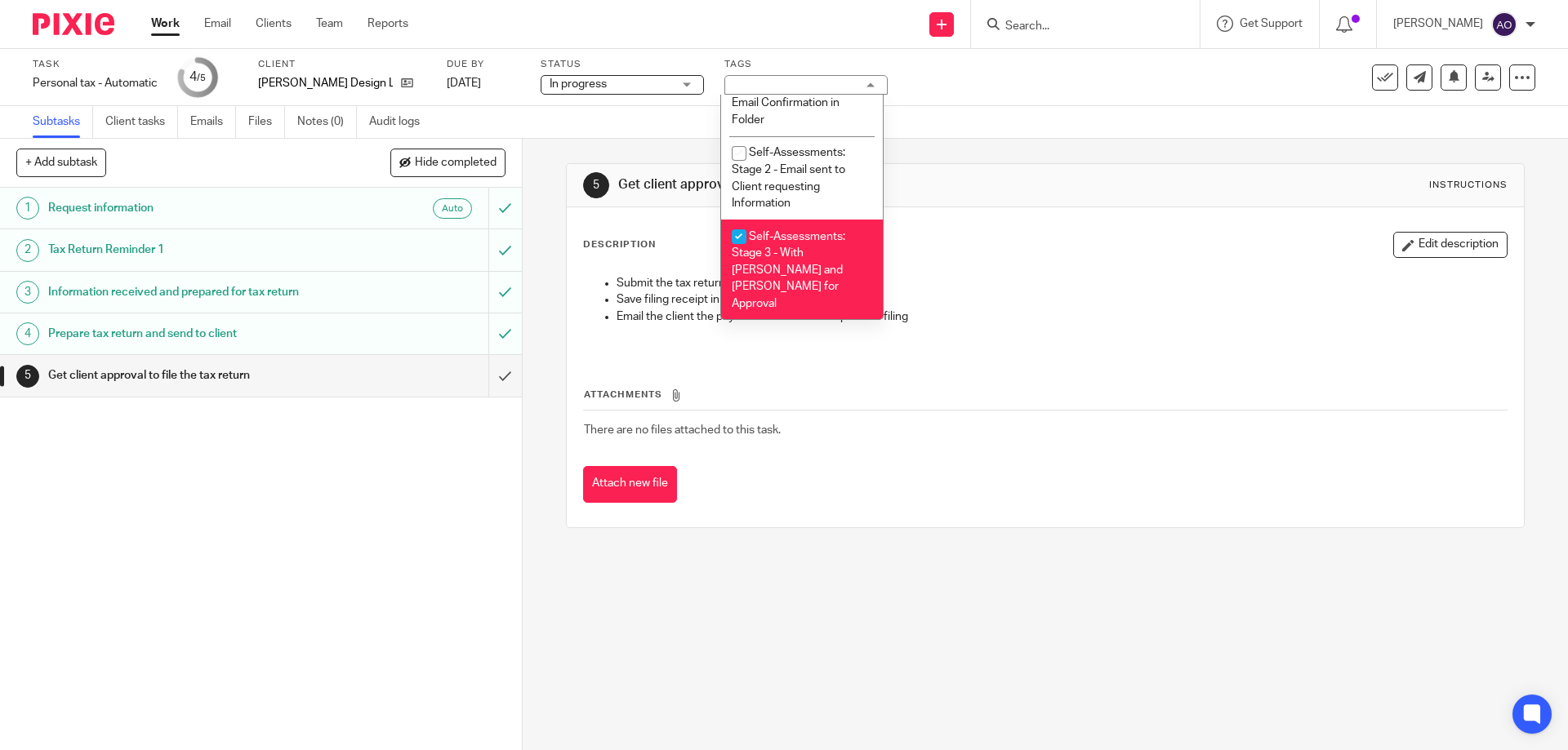
click at [365, 555] on div "1 Request information Auto 2 Tax Return Reminder 1 3 Information received and p…" at bounding box center [261, 468] width 522 height 562
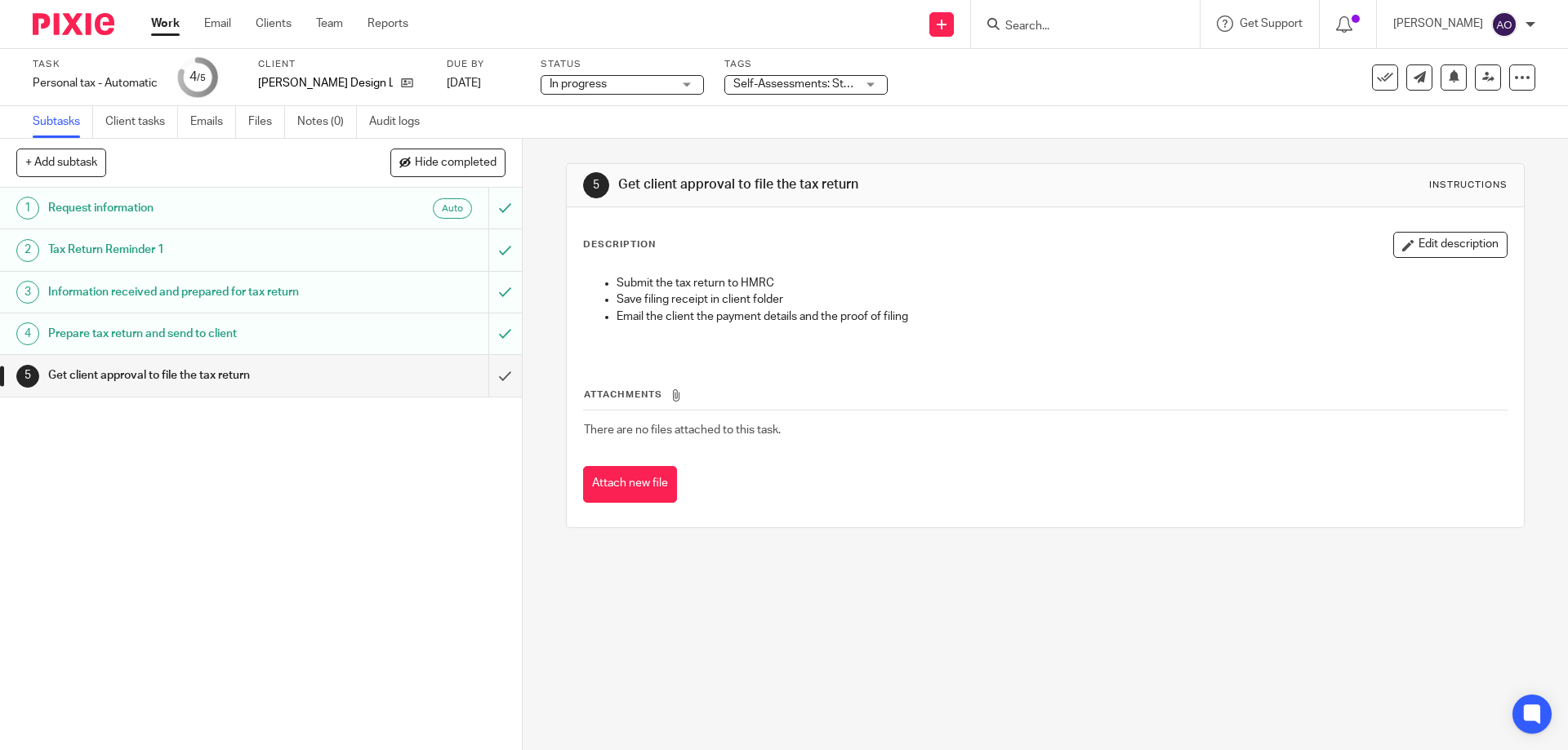
click at [1033, 17] on form at bounding box center [1091, 23] width 174 height 20
click at [1033, 21] on input "Search" at bounding box center [1077, 27] width 147 height 15
paste input "mailto:shan_sundaram@yahoo.com"
click at [1056, 28] on input "mailto:shan_sundaram@yahoo.com" at bounding box center [1077, 27] width 147 height 15
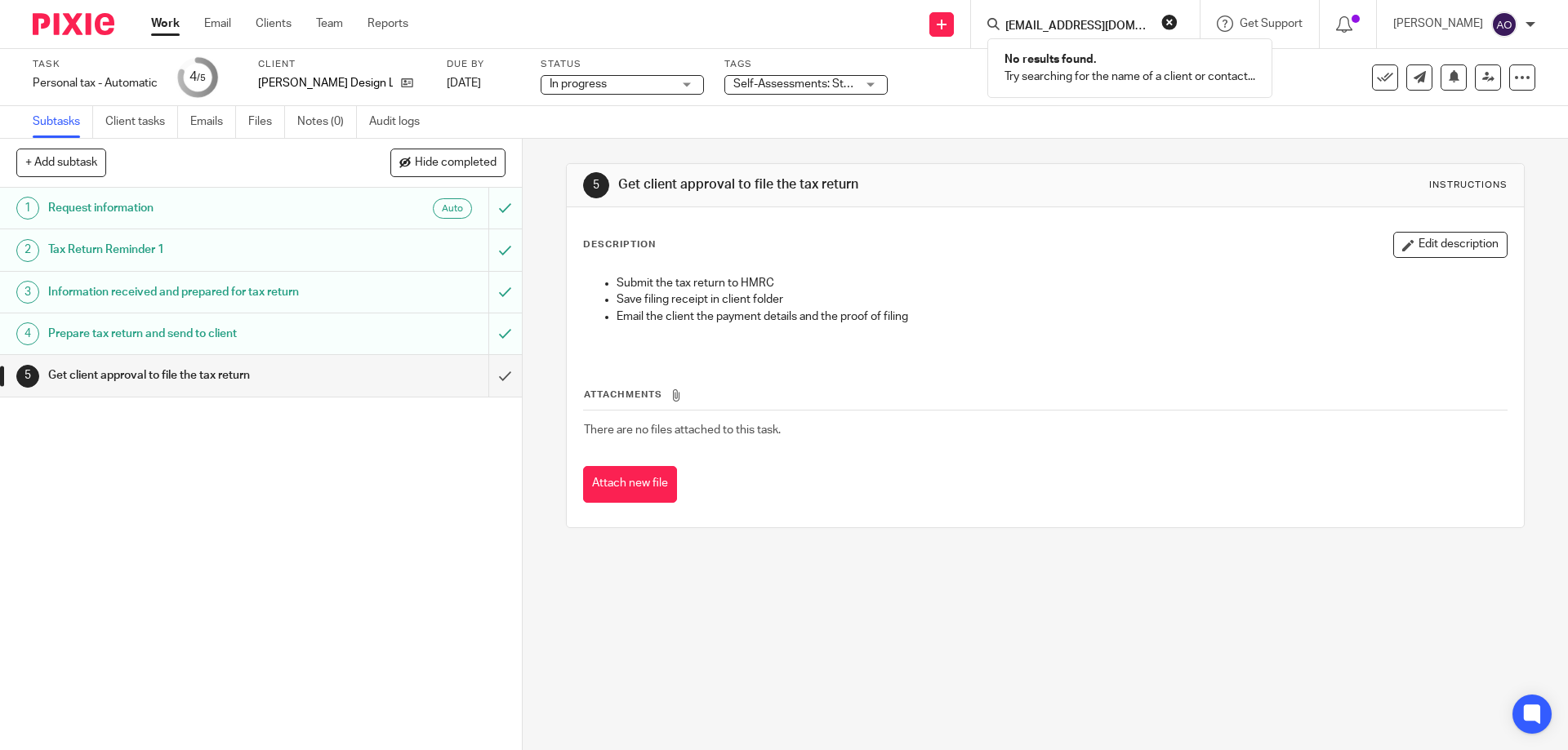
type input "shan_sundaram@yahoo.com"
click button "submit" at bounding box center [0, 0] width 0 height 0
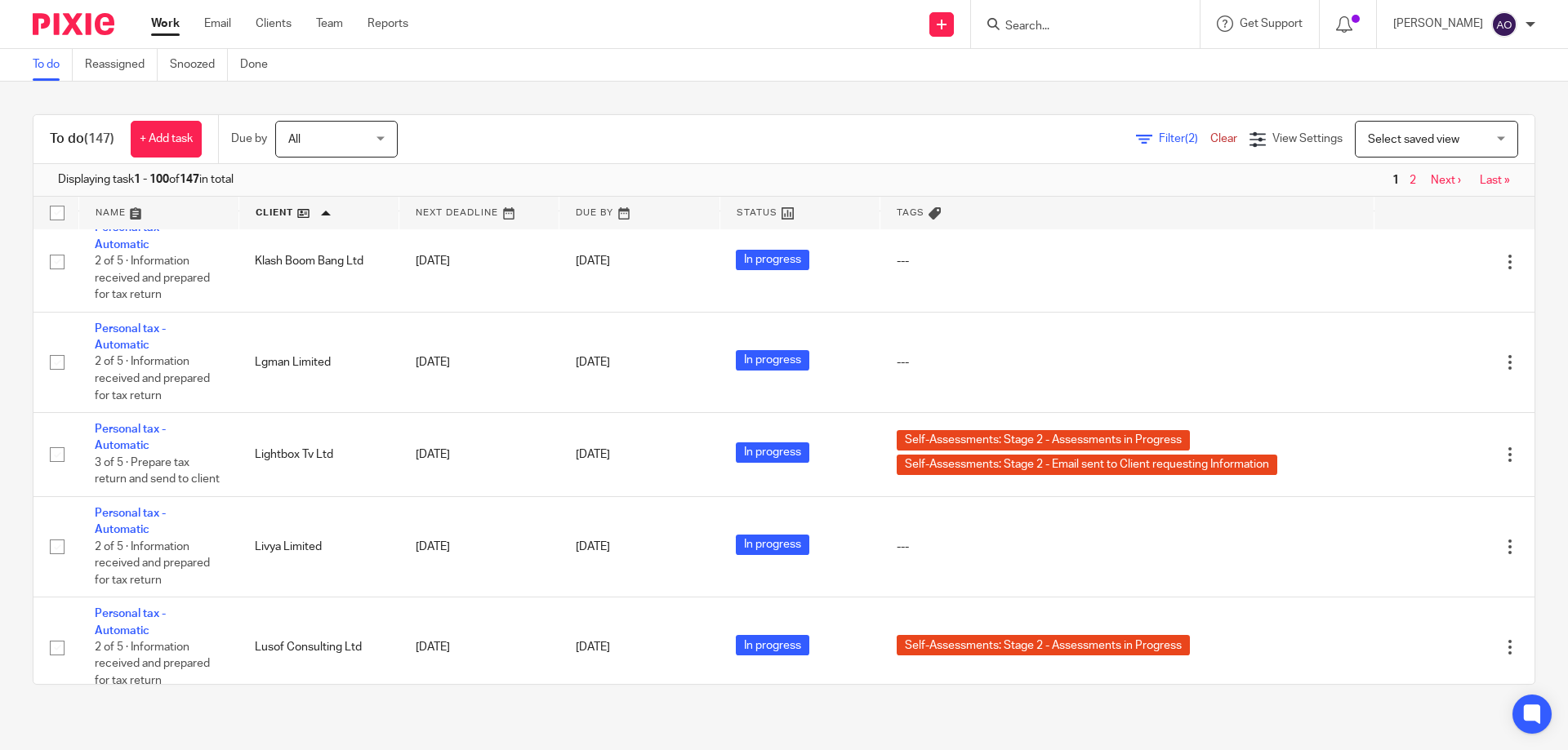
scroll to position [6790, 0]
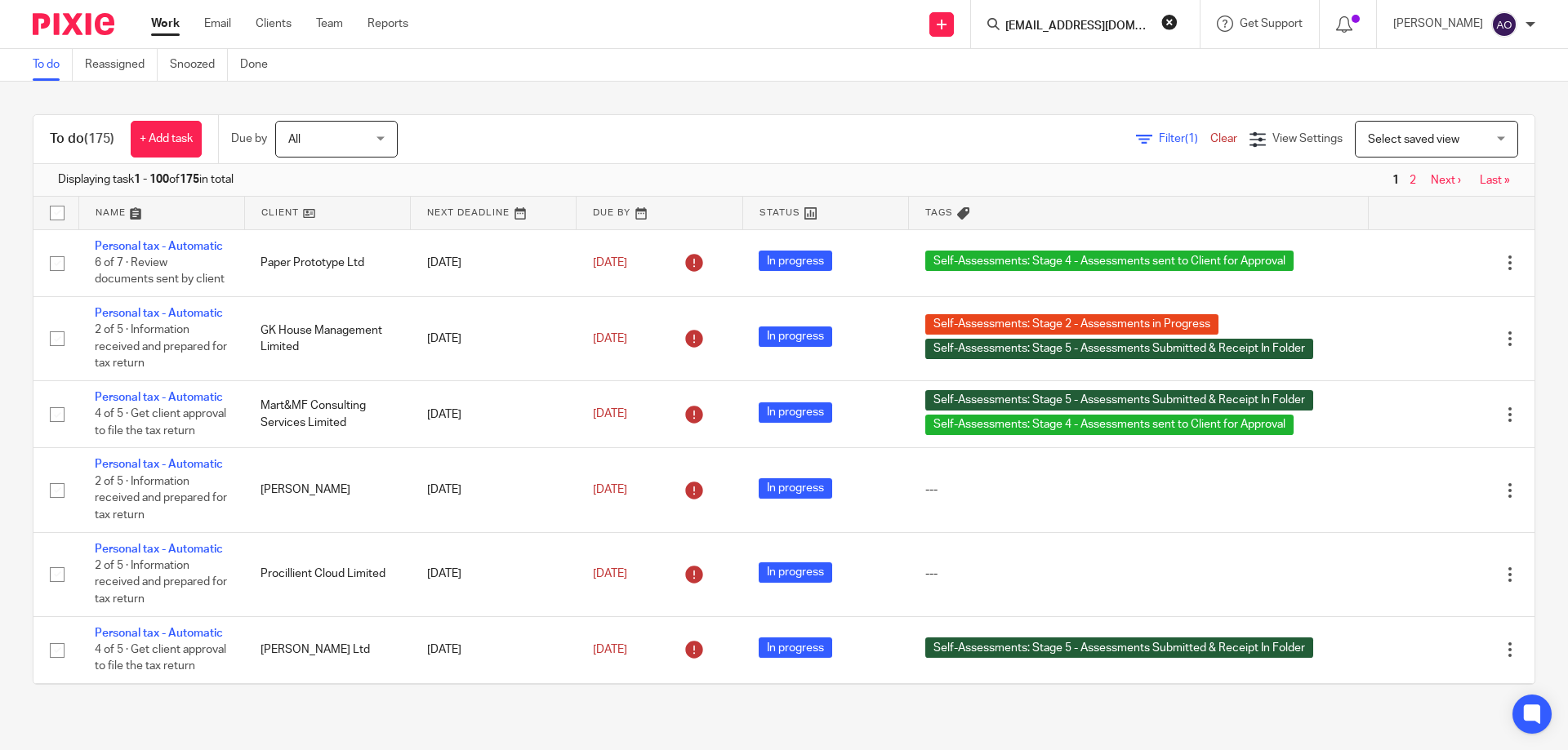
scroll to position [0, 8]
type input "[EMAIL_ADDRESS][DOMAIN_NAME]"
click at [1178, 18] on button "reset" at bounding box center [1169, 22] width 17 height 17
click at [1038, 20] on input "Search" at bounding box center [1077, 27] width 147 height 15
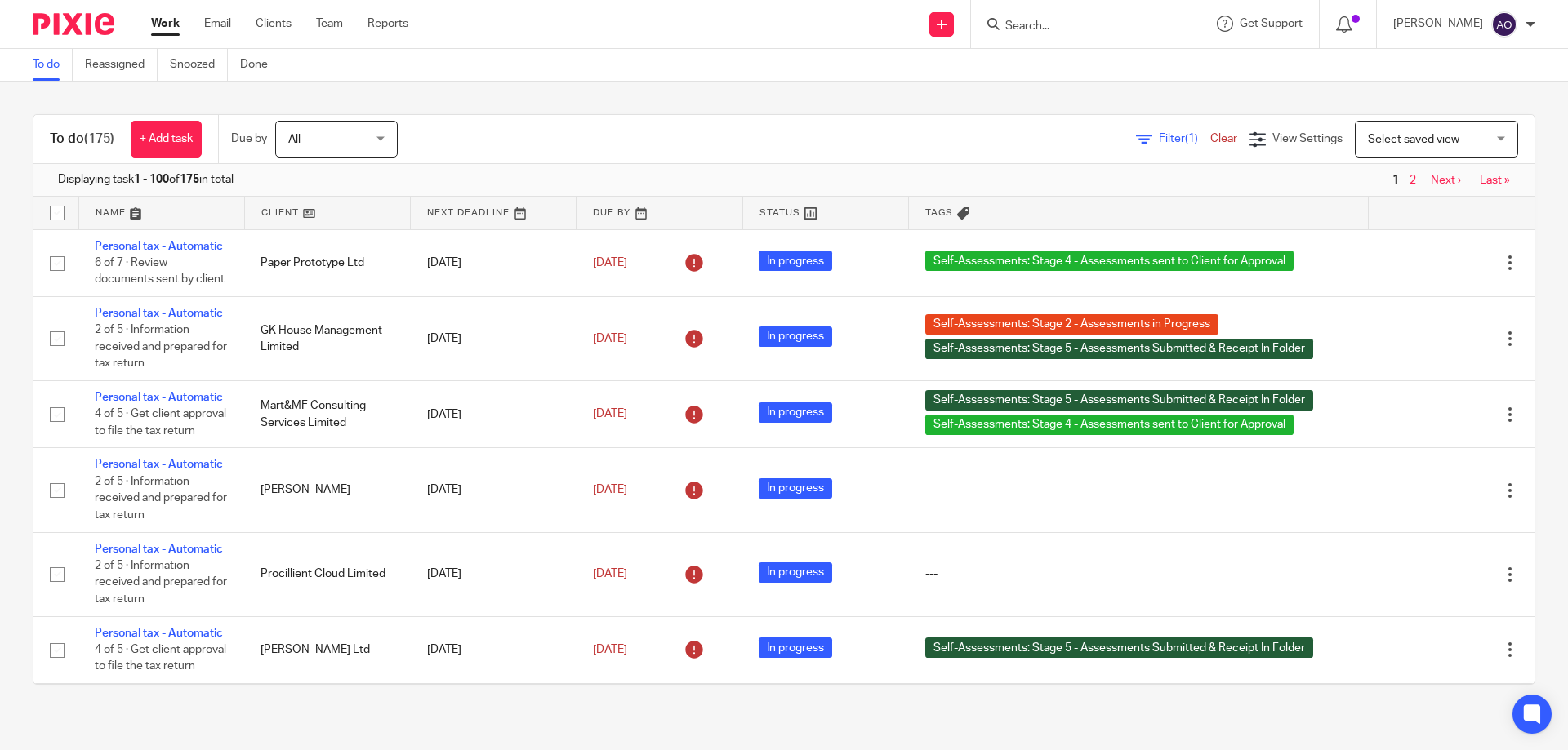
paste input "HiTech Properties"
click at [1032, 21] on input "HiTech Properties" at bounding box center [1077, 27] width 147 height 15
type input "Hi Tech Properties"
click button "submit" at bounding box center [0, 0] width 0 height 0
click at [911, 92] on div "To do (175) + Add task Due by All All Today Tomorrow This week Next week This m…" at bounding box center [784, 400] width 1568 height 636
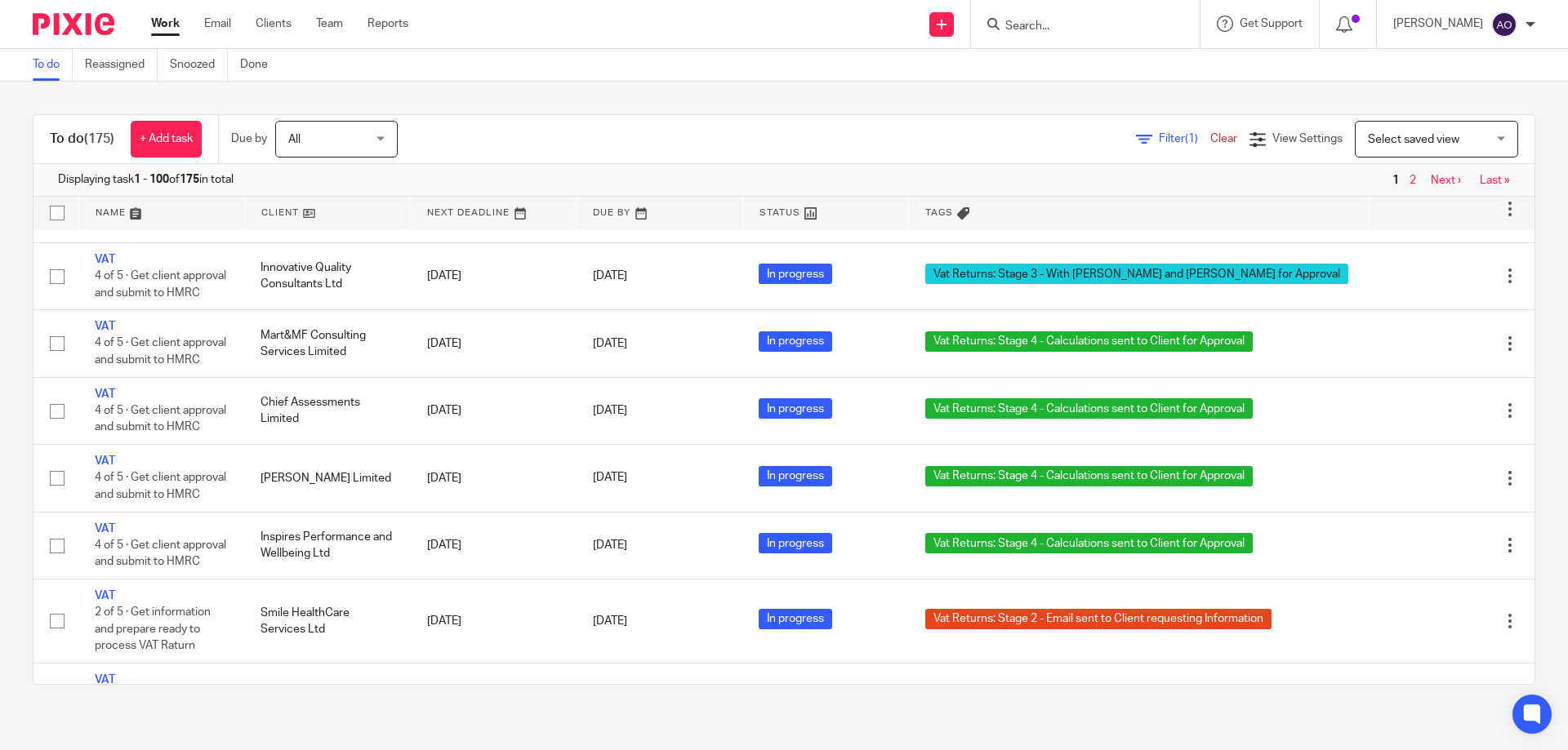
scroll to position [572, 0]
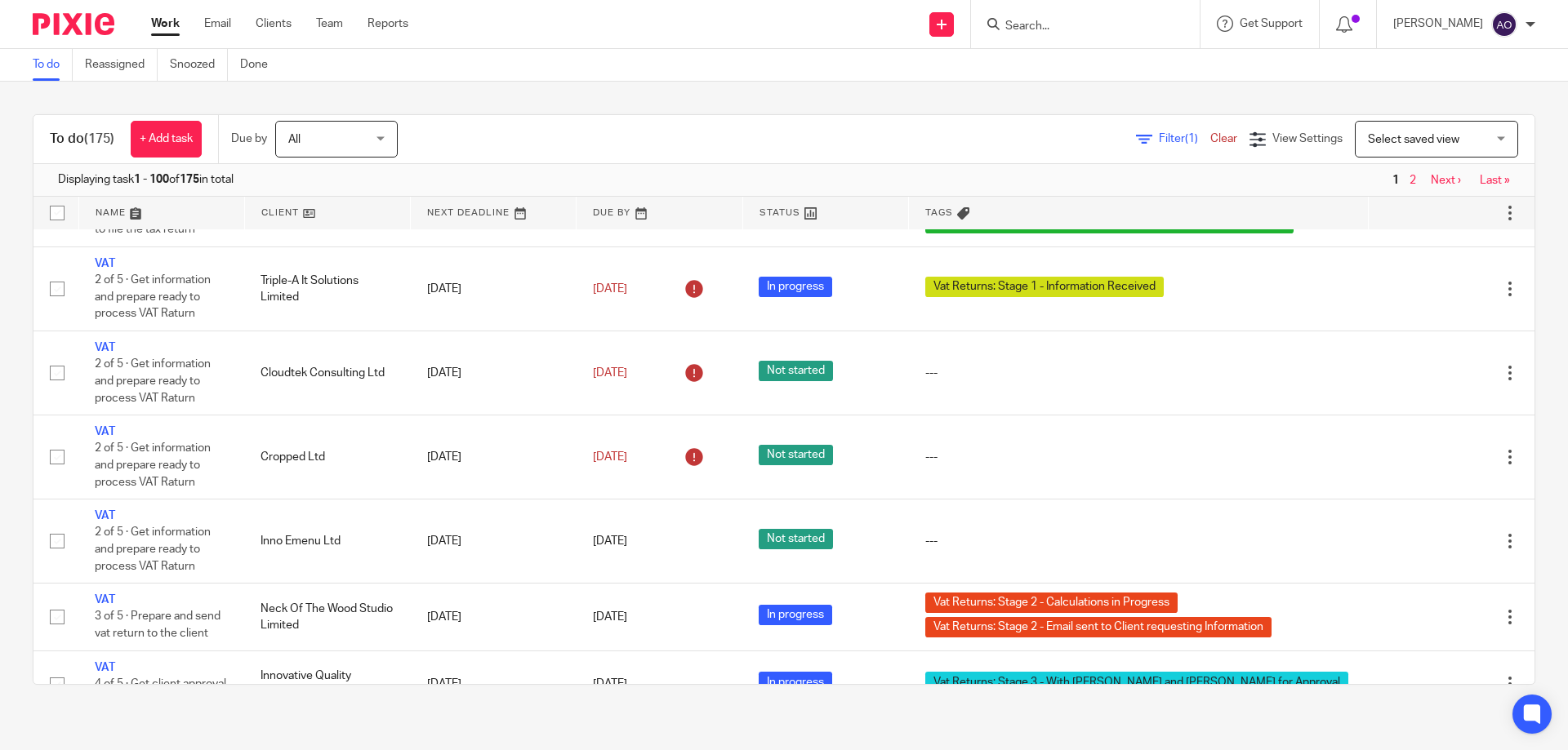
click at [299, 209] on link at bounding box center [328, 213] width 165 height 33
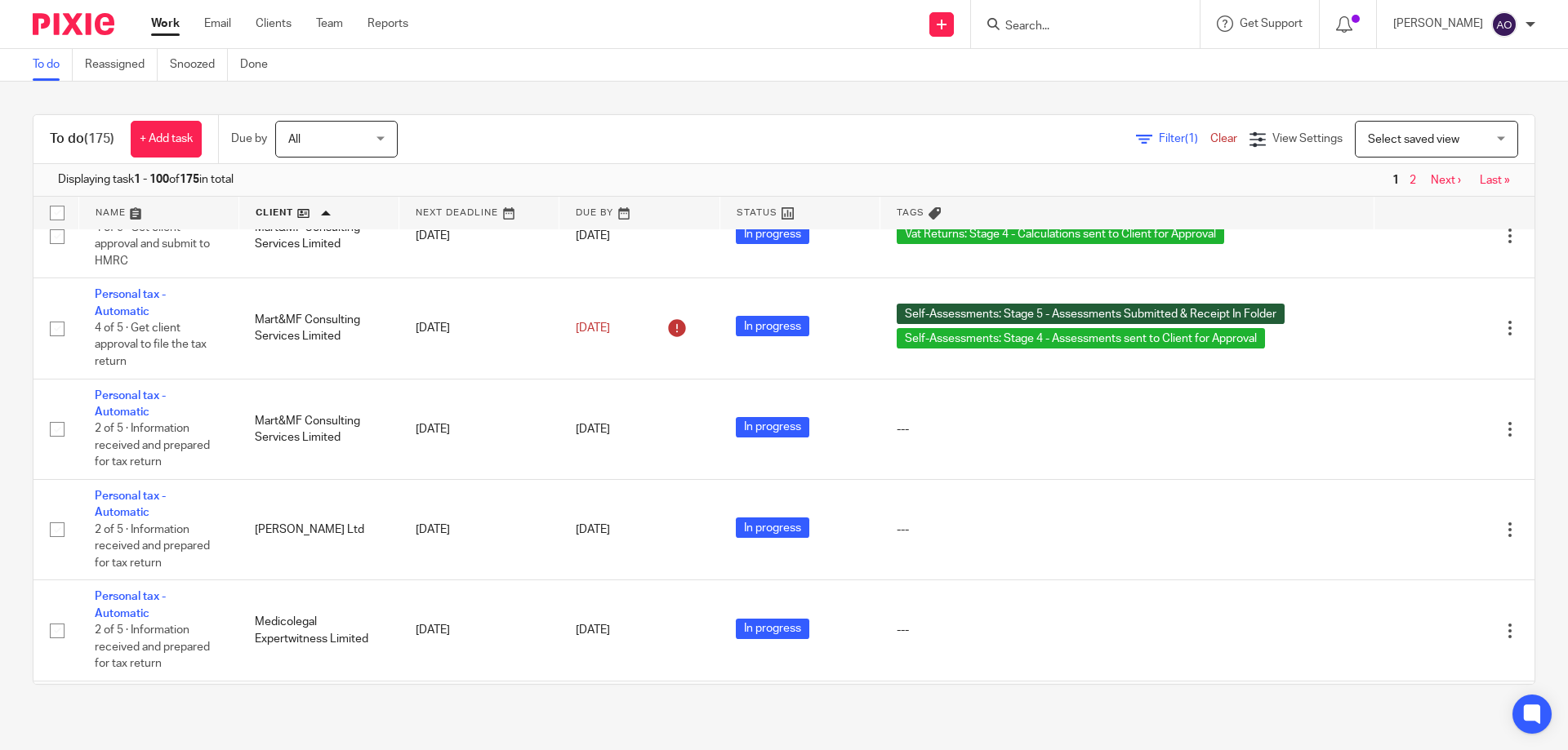
scroll to position [9177, 0]
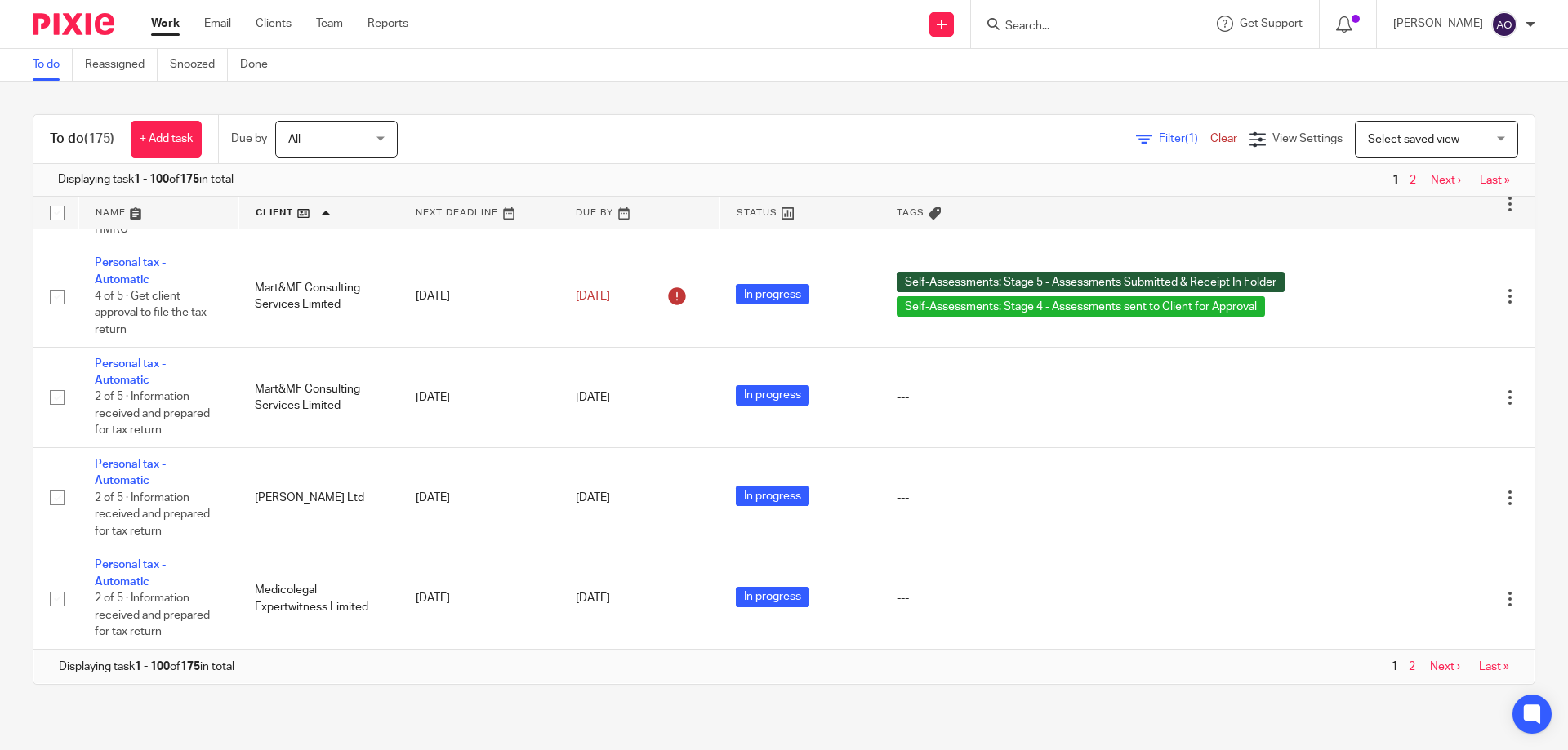
click at [1431, 179] on link "Next ›" at bounding box center [1445, 180] width 30 height 11
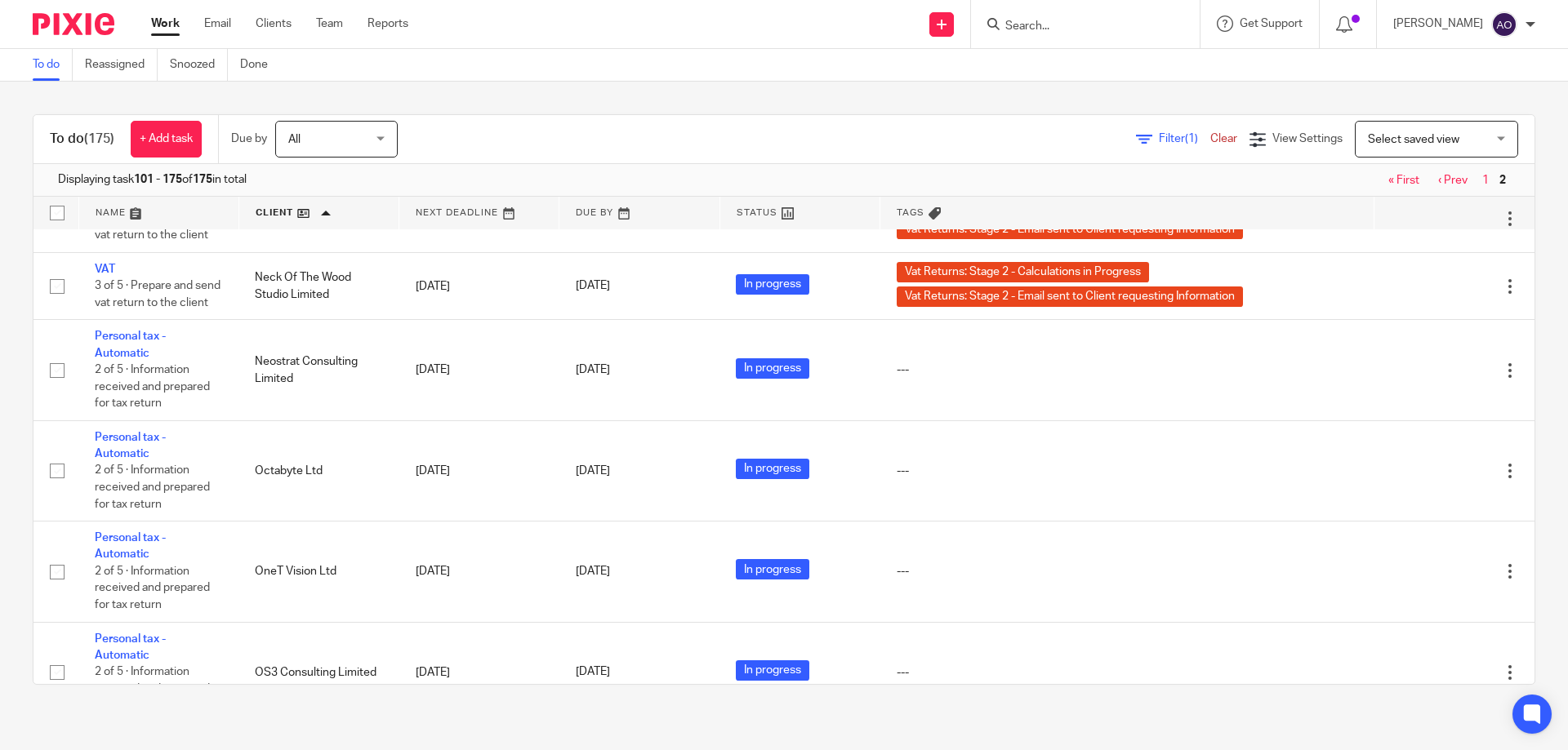
scroll to position [1143, 0]
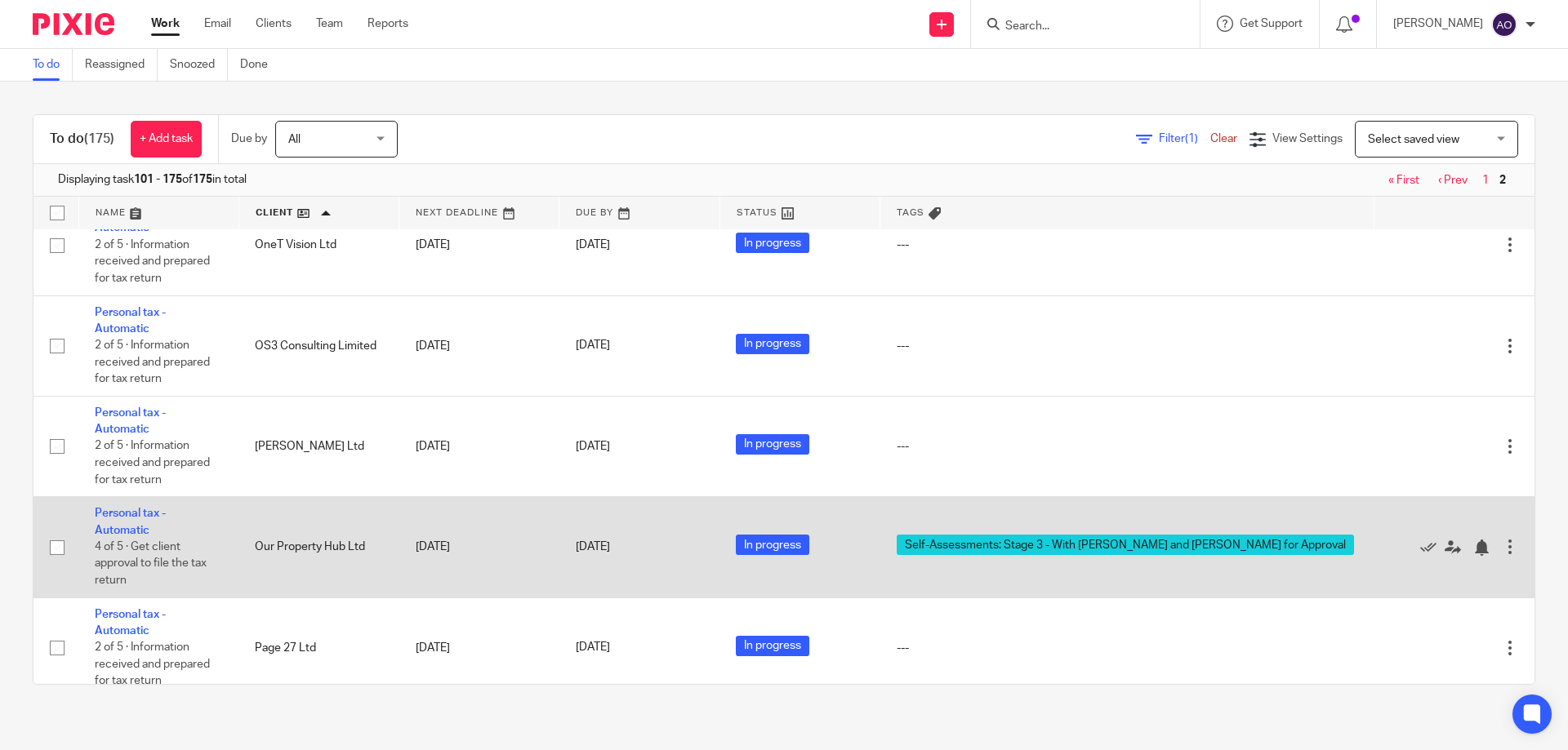
drag, startPoint x: 254, startPoint y: 541, endPoint x: 309, endPoint y: 573, distance: 63.6
click at [324, 548] on td "Our Property Hub Ltd" at bounding box center [318, 548] width 160 height 101
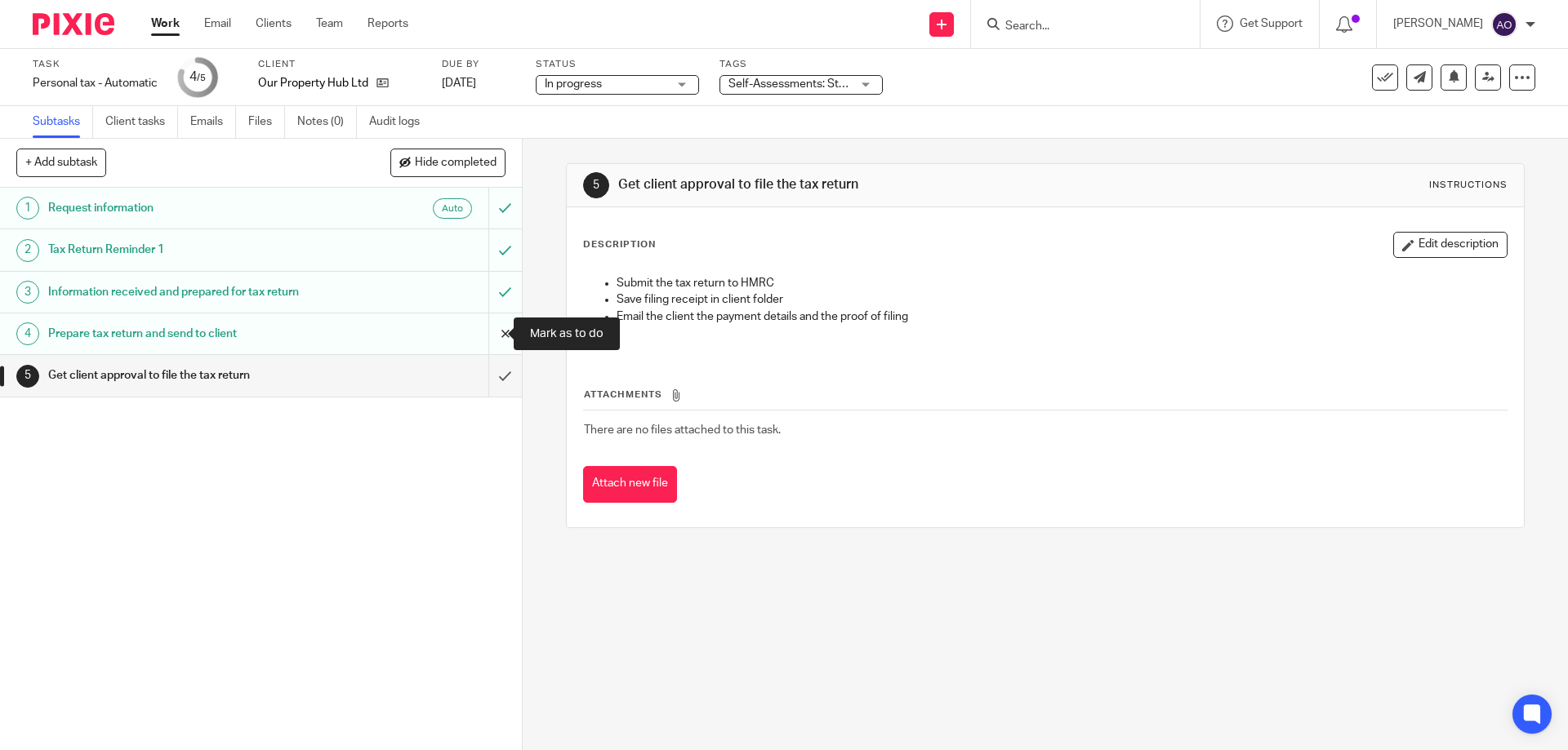
click at [484, 331] on input "submit" at bounding box center [261, 334] width 522 height 41
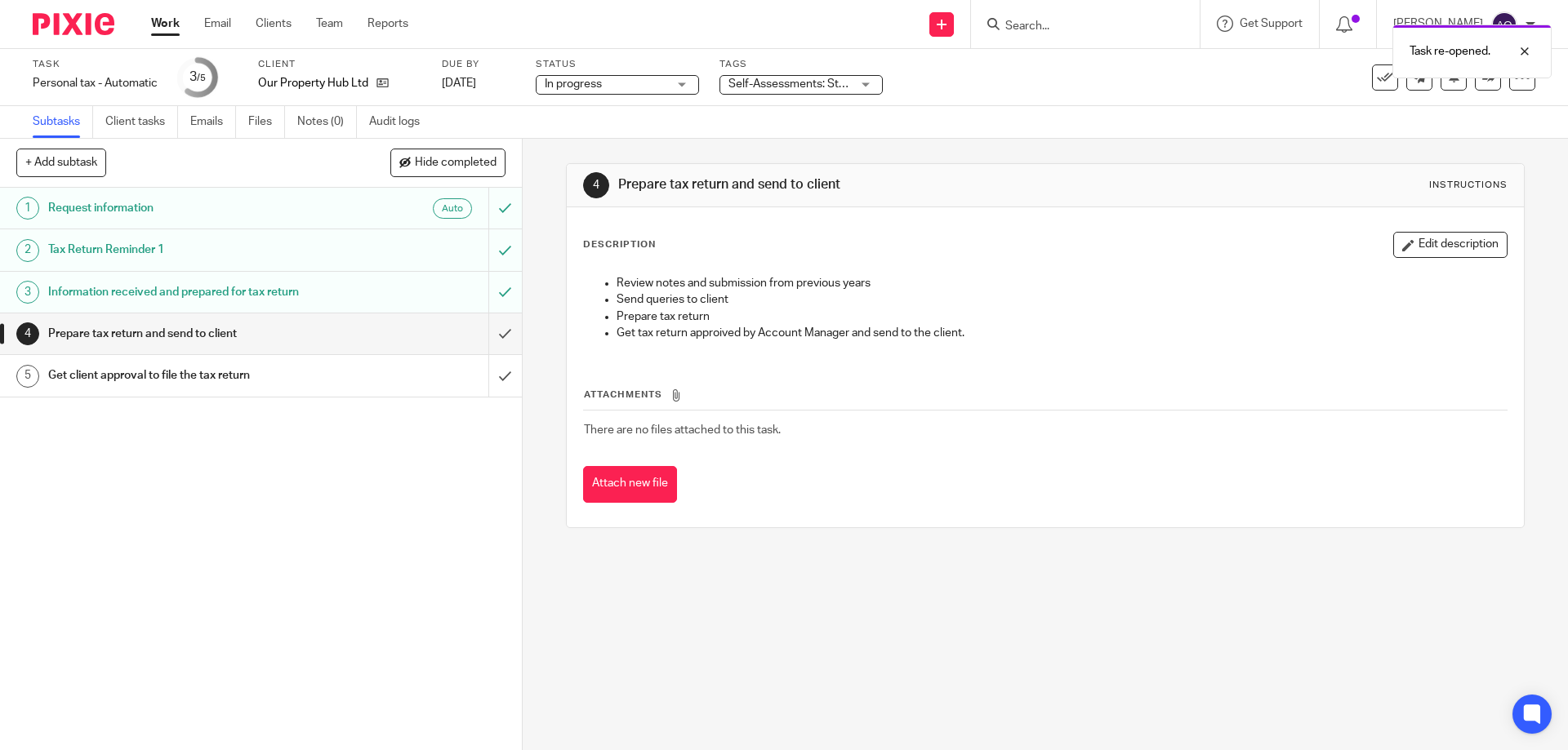
click at [868, 85] on div "Self-Assessments: Stage 3 - With [PERSON_NAME] and [PERSON_NAME] for Approval" at bounding box center [801, 84] width 163 height 20
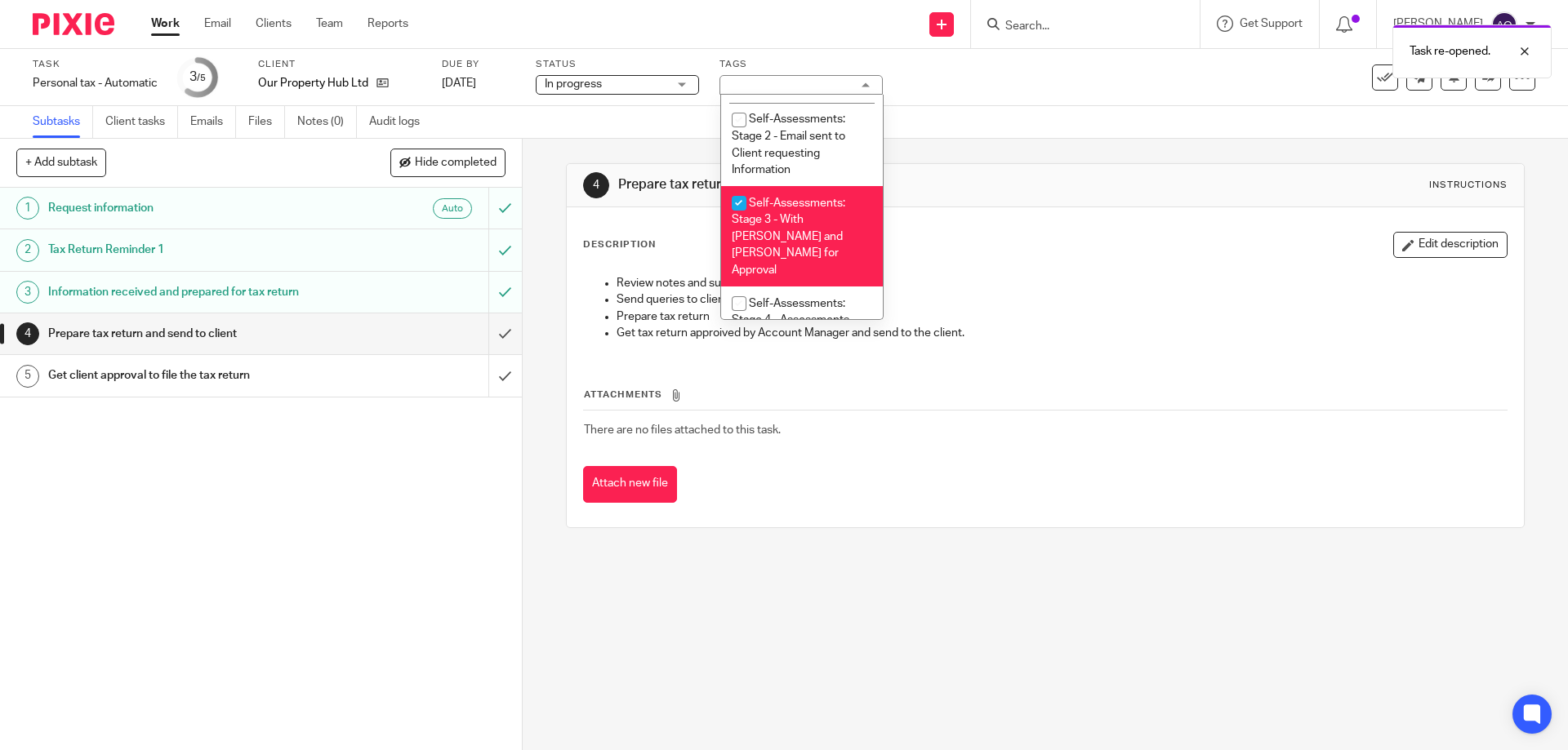
scroll to position [582, 0]
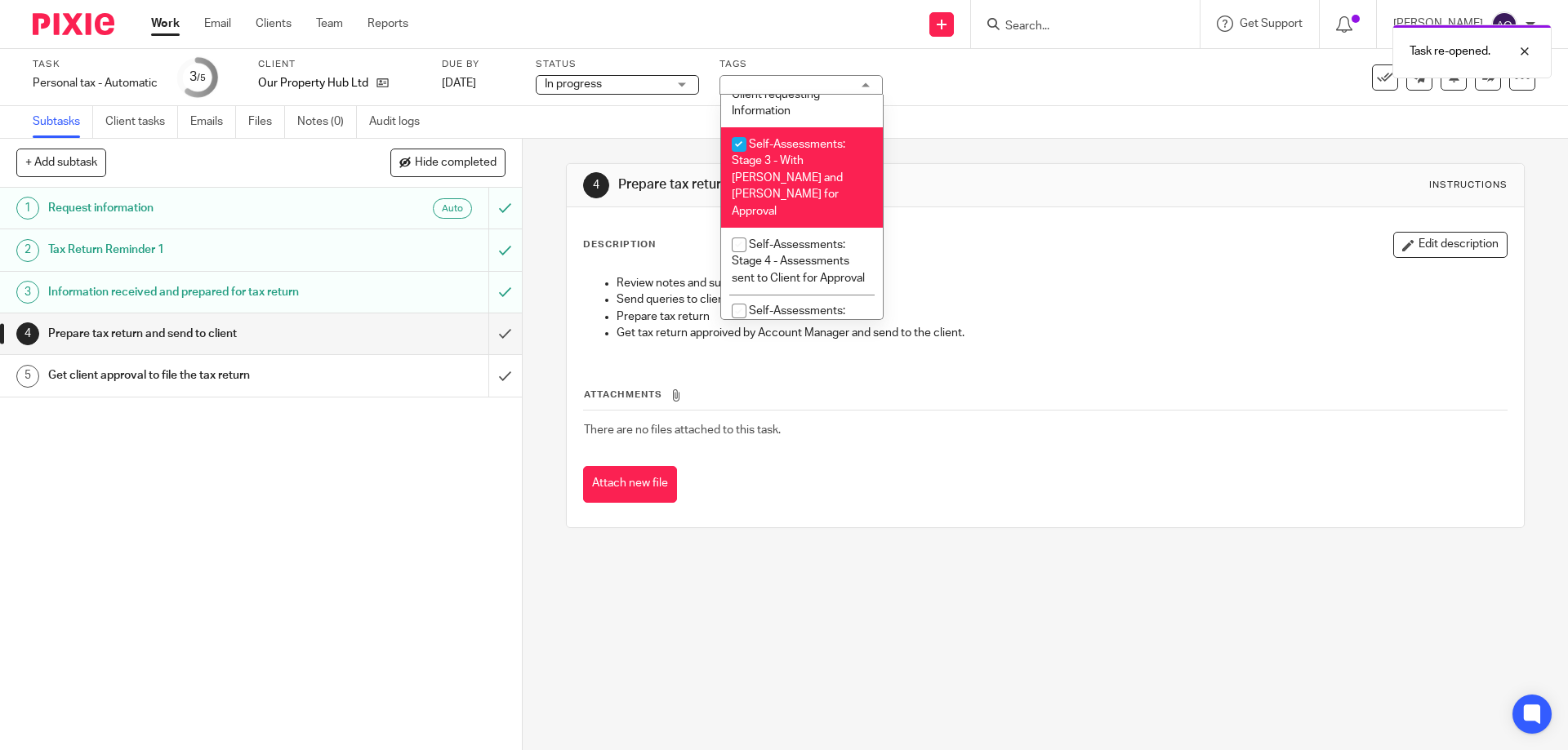
click at [741, 145] on input "checkbox" at bounding box center [739, 144] width 31 height 31
checkbox input "false"
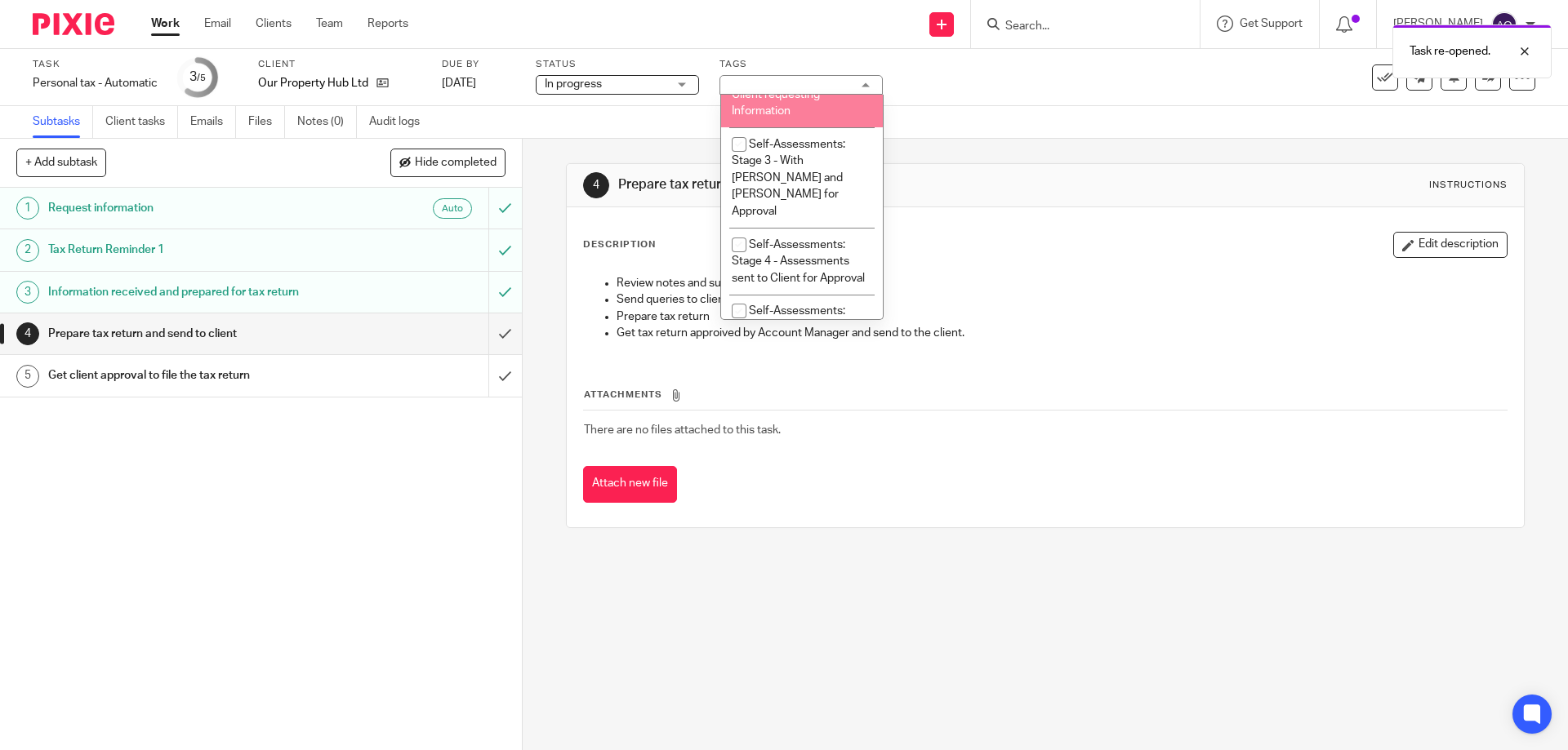
scroll to position [501, 0]
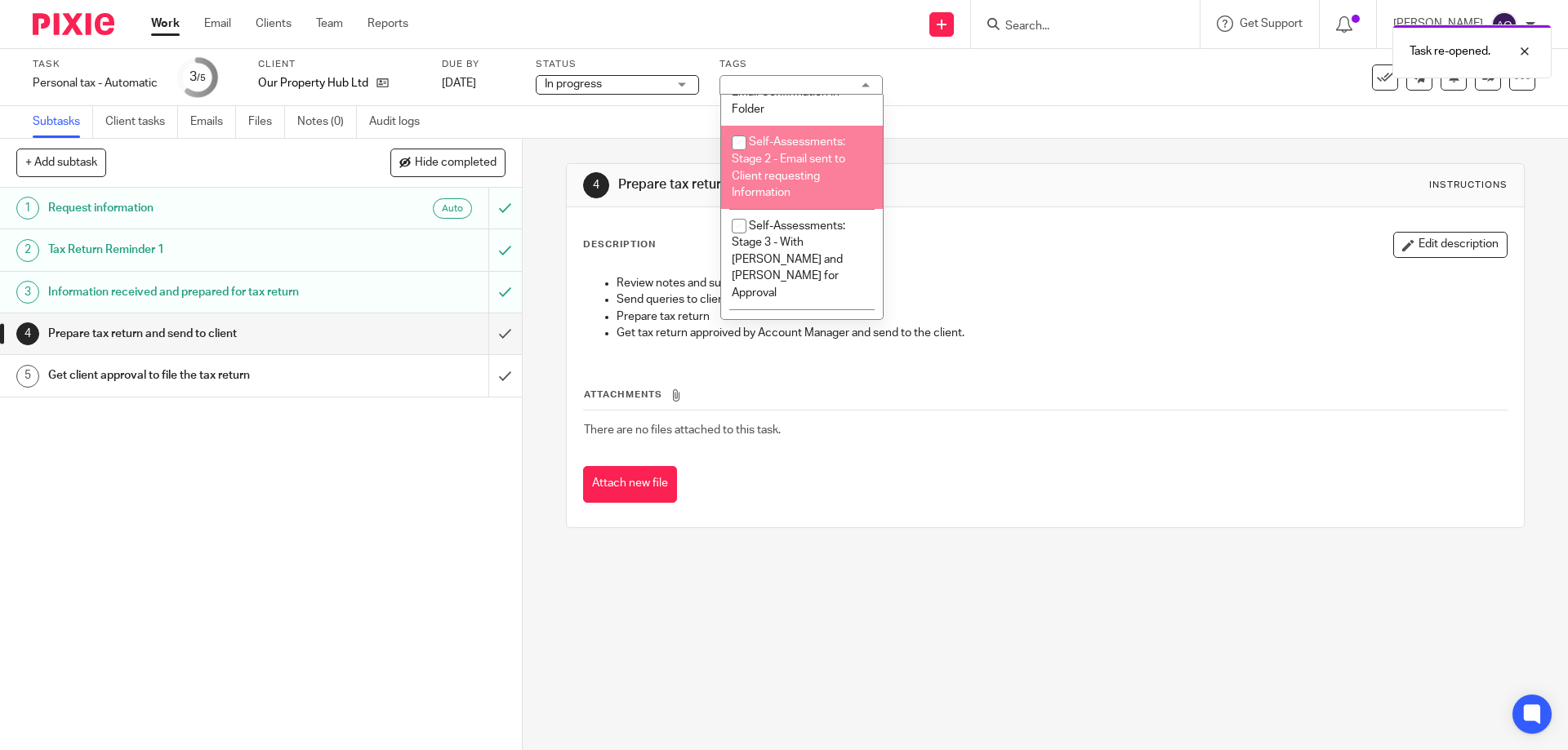
click at [739, 140] on input "checkbox" at bounding box center [739, 143] width 31 height 31
checkbox input "true"
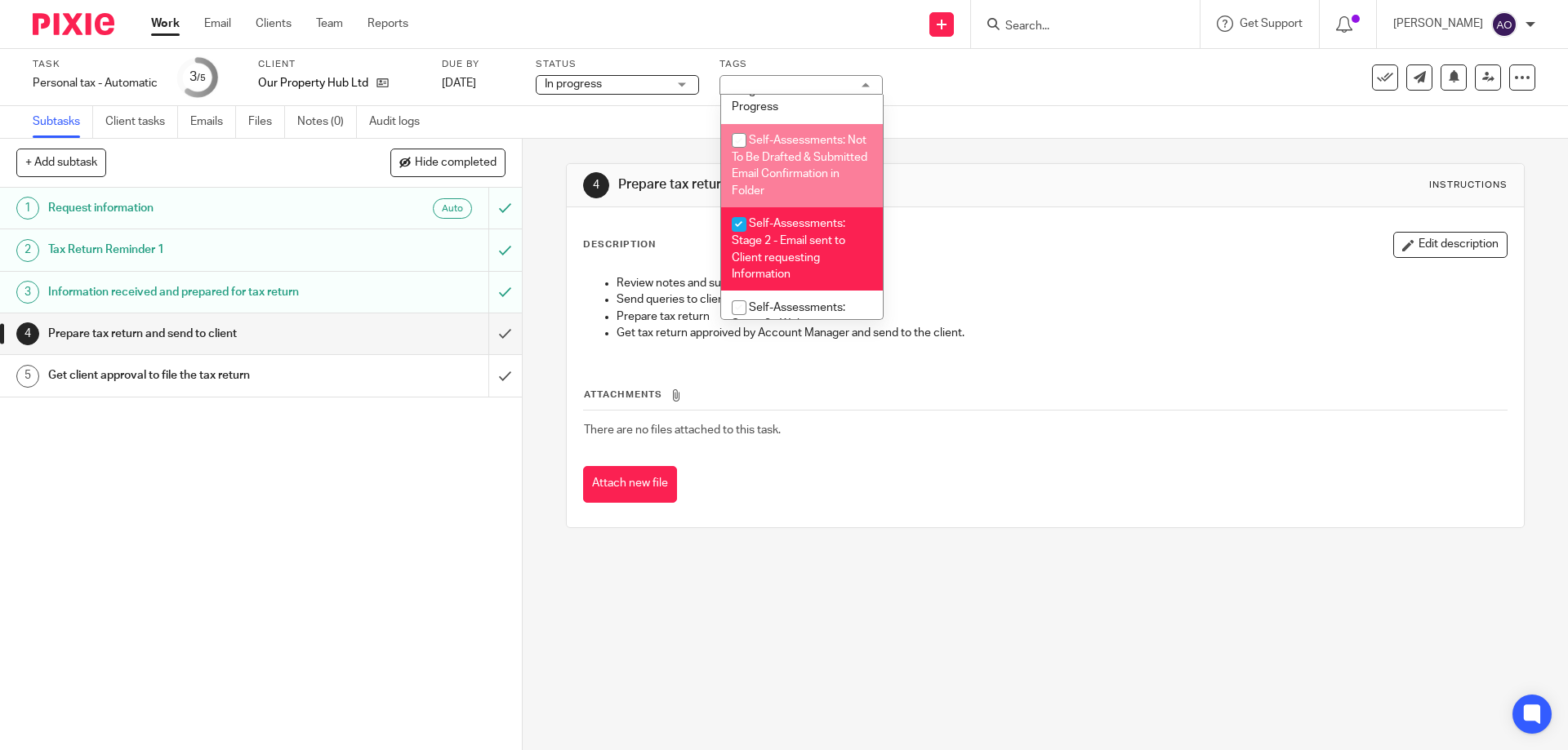
scroll to position [337, 0]
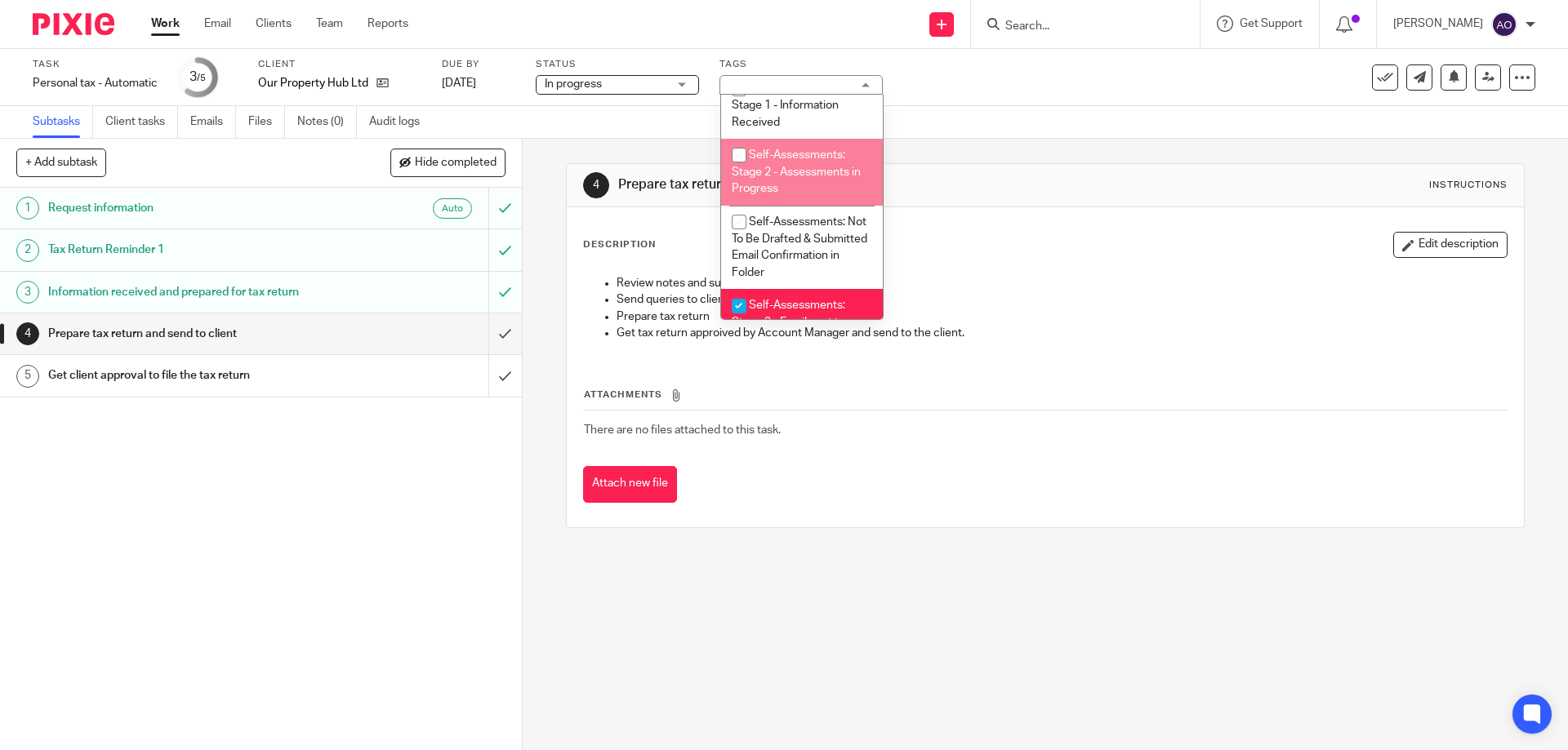
click at [737, 156] on input "checkbox" at bounding box center [739, 156] width 31 height 31
checkbox input "true"
click at [448, 461] on div "1 Request information Auto 2 Tax Return Reminder 1 3 Information received and p…" at bounding box center [261, 468] width 522 height 562
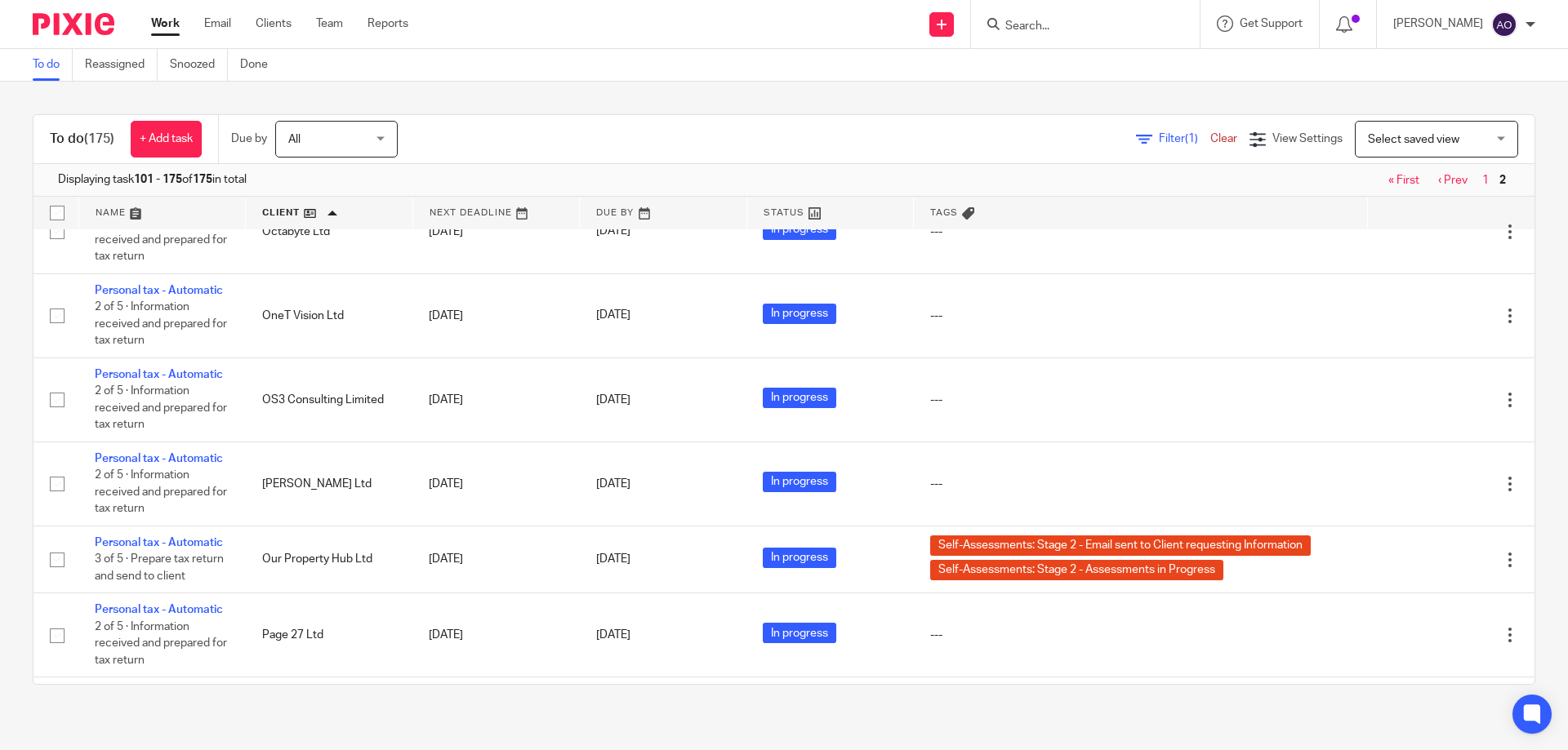
scroll to position [1225, 0]
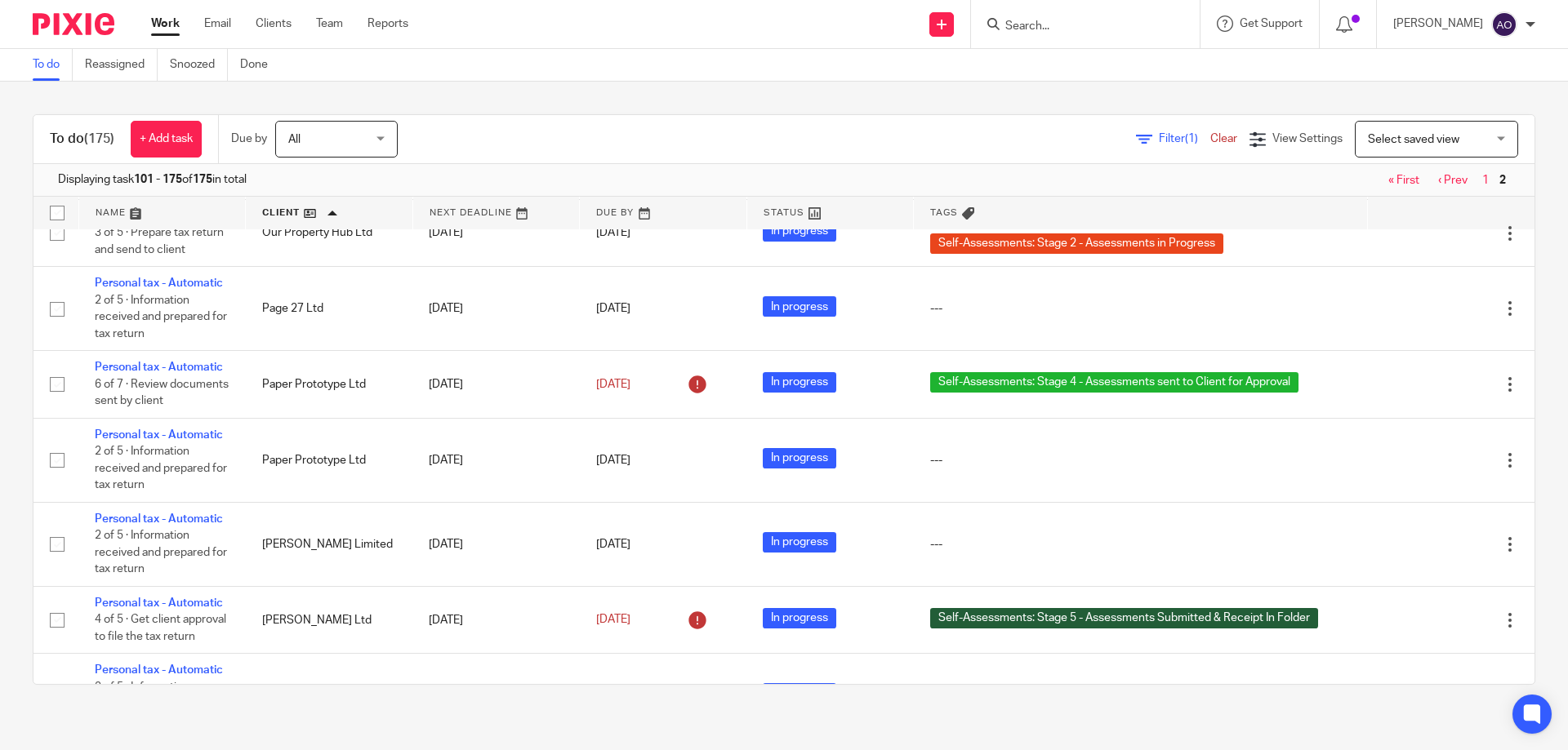
click at [1159, 136] on span "Filter (1)" at bounding box center [1184, 138] width 51 height 11
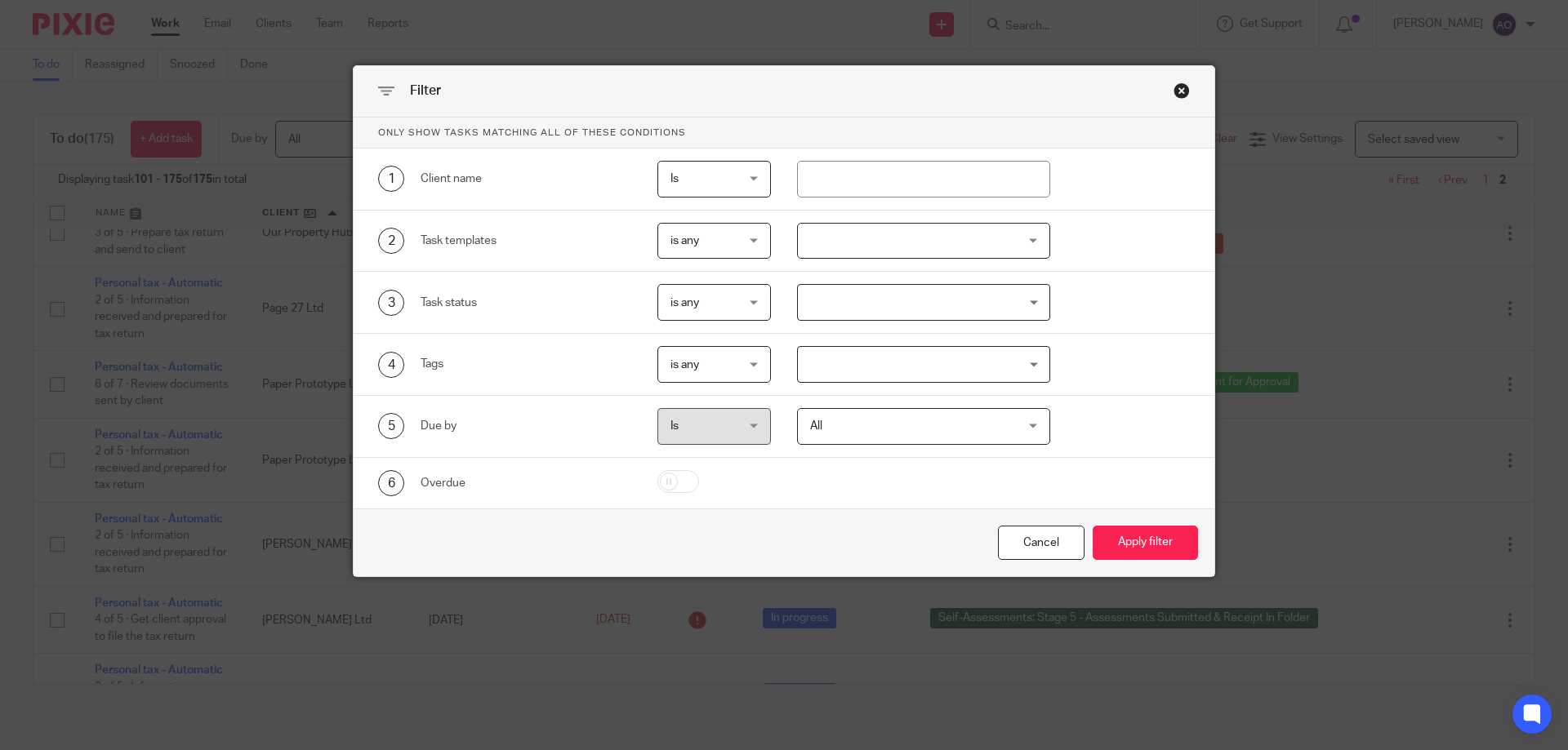
click at [1019, 237] on div at bounding box center [924, 242] width 254 height 37
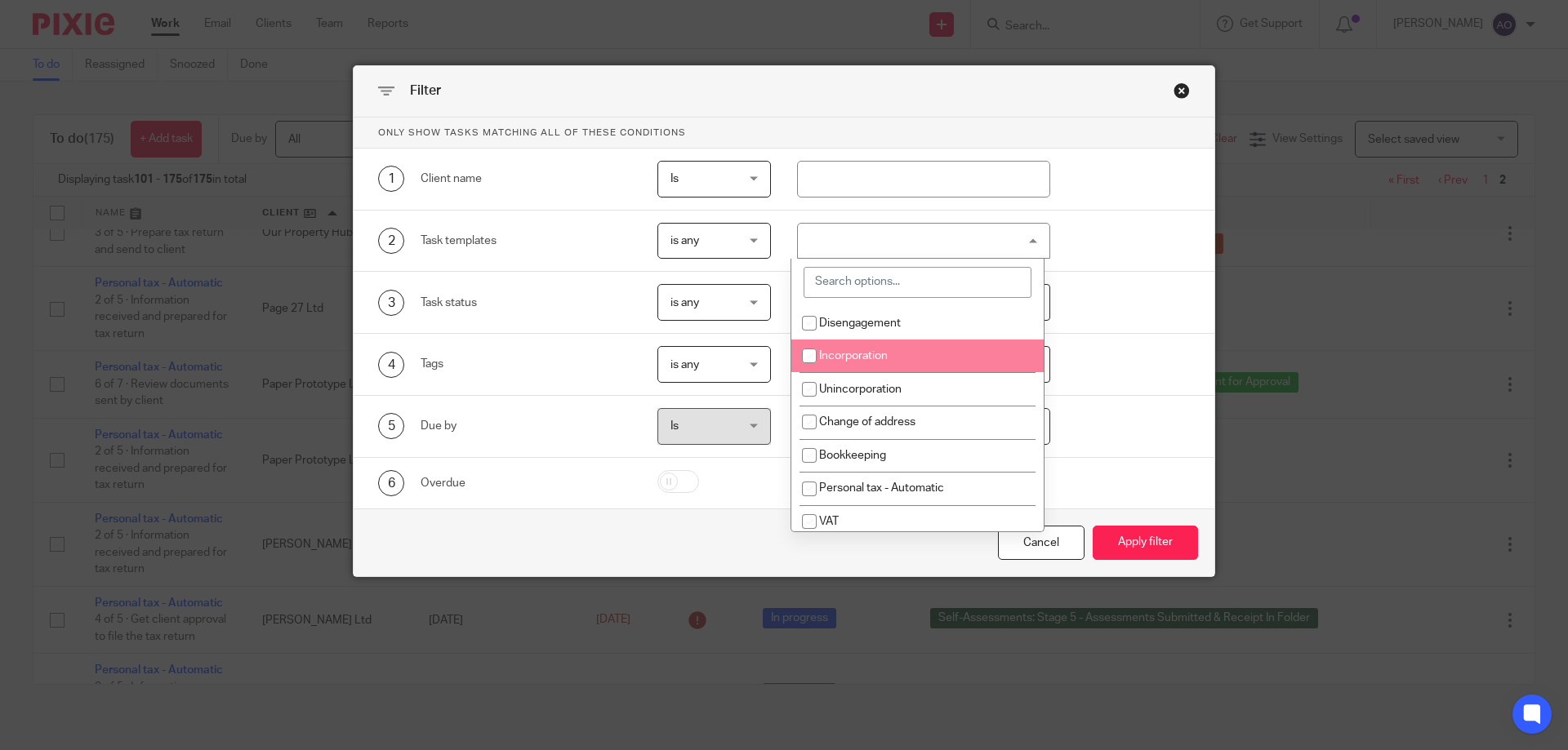
scroll to position [163, 0]
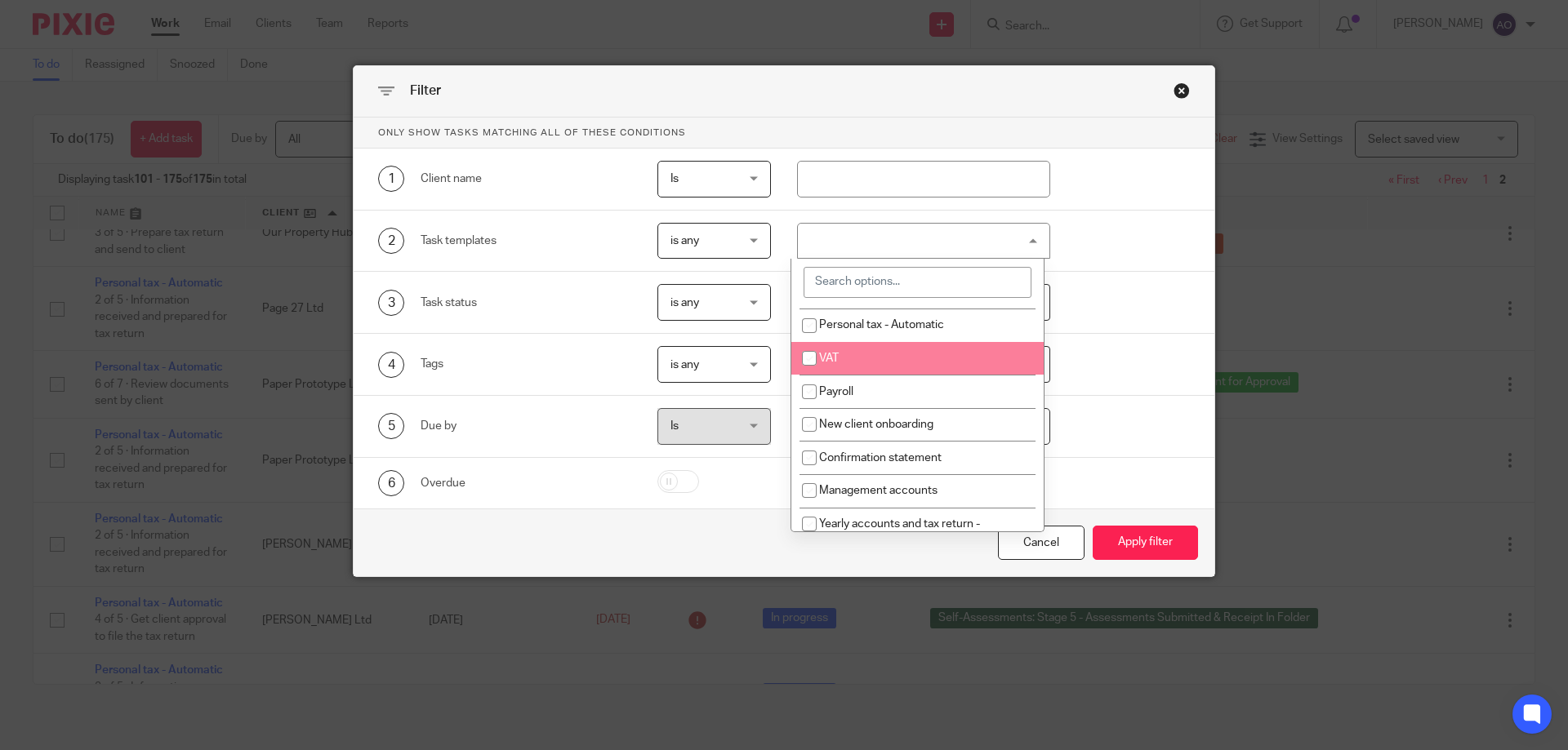
click at [871, 359] on li "VAT" at bounding box center [917, 359] width 252 height 34
checkbox input "true"
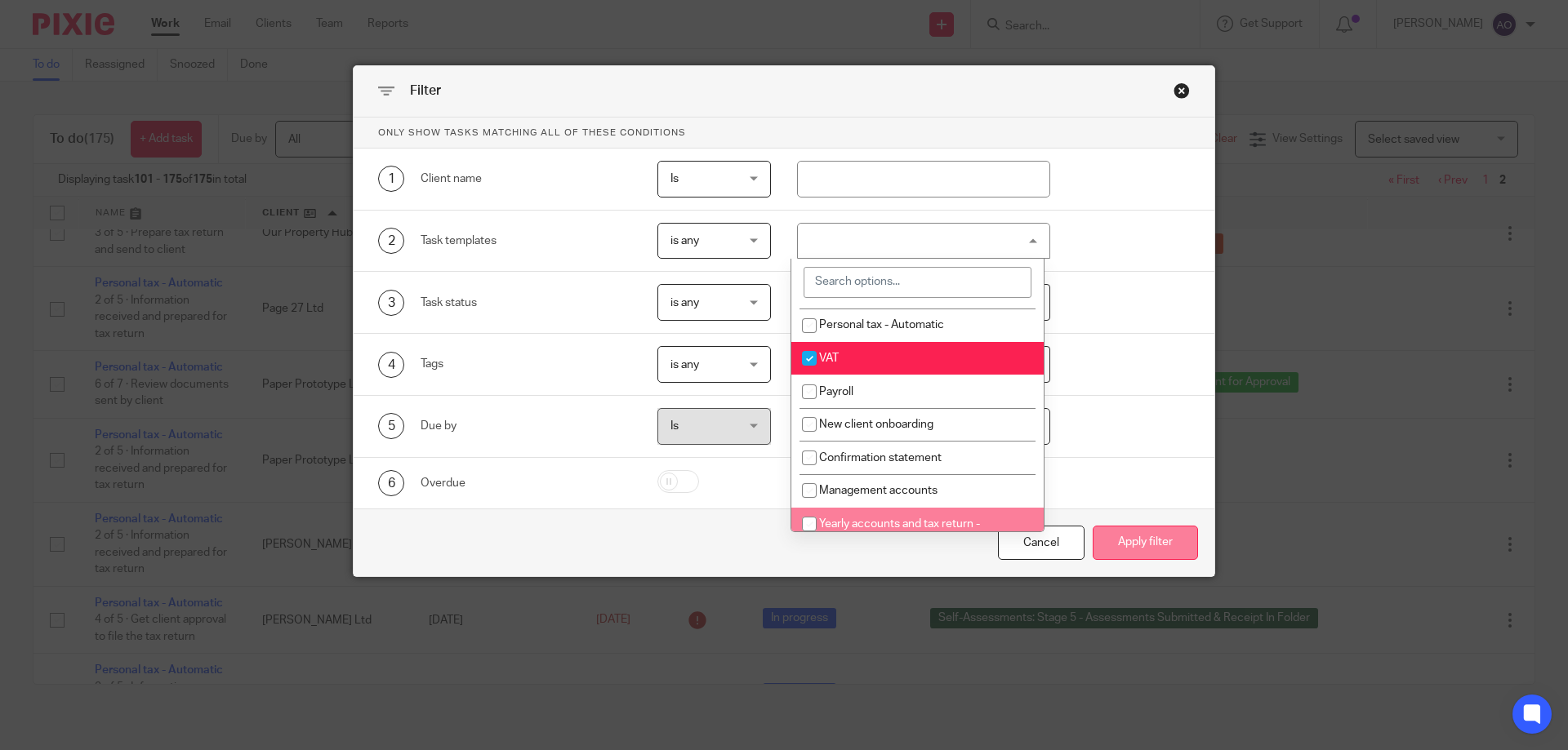
click at [1122, 540] on button "Apply filter" at bounding box center [1145, 543] width 105 height 35
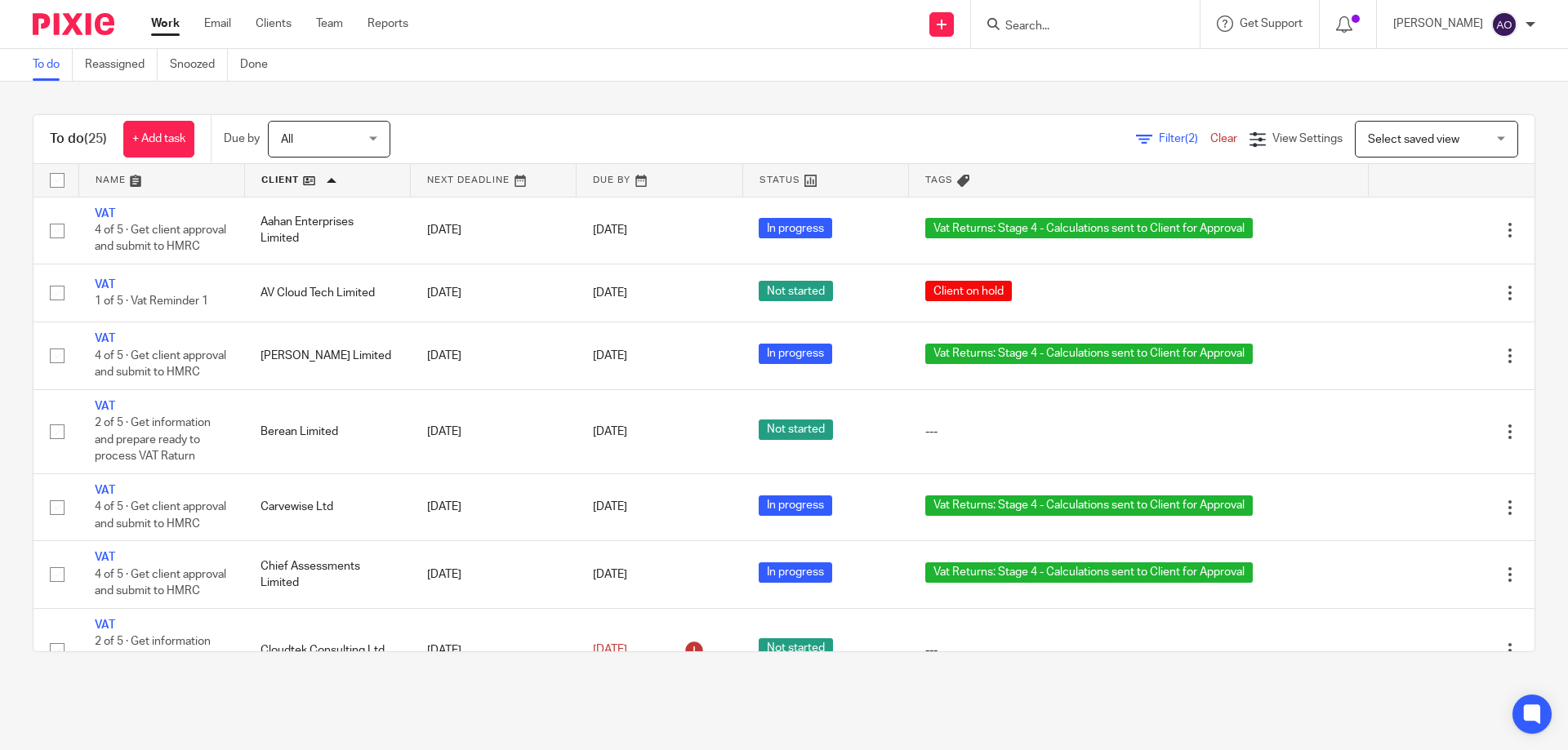
click at [530, 177] on link at bounding box center [494, 181] width 165 height 33
